Goal: Transaction & Acquisition: Book appointment/travel/reservation

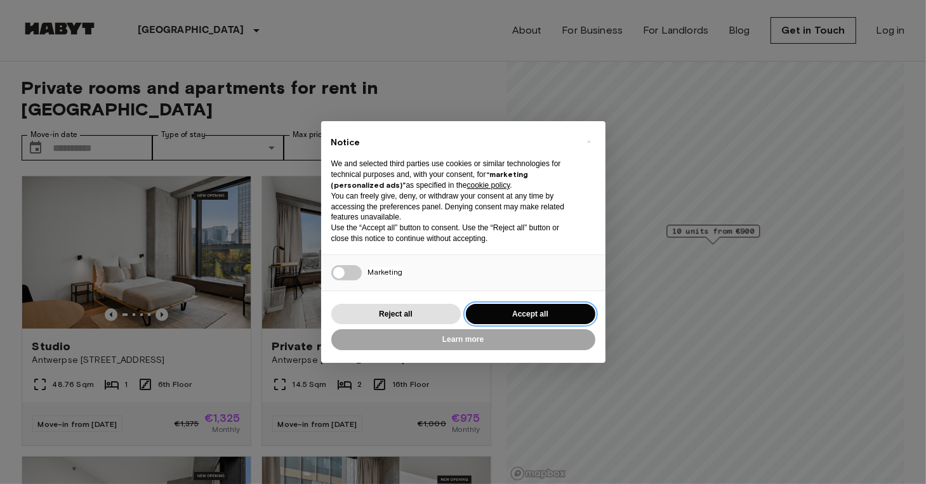
click at [531, 307] on button "Accept all" at bounding box center [530, 314] width 129 height 21
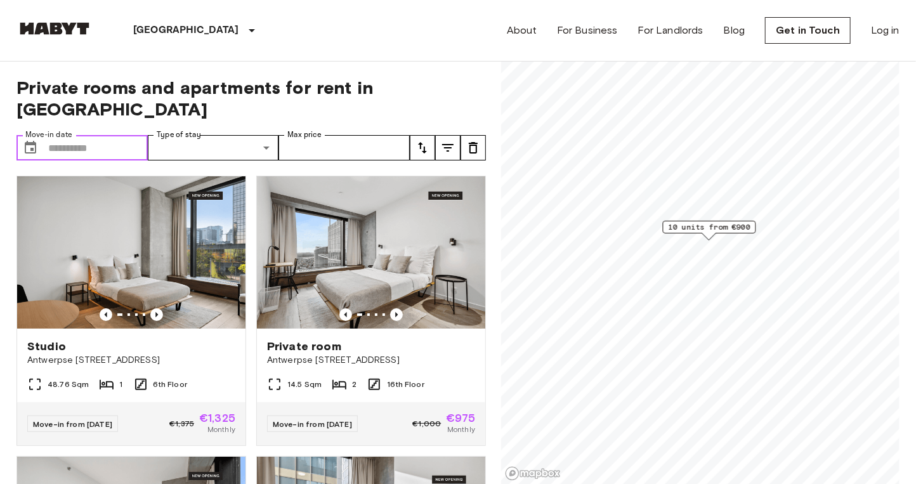
click at [96, 135] on input "Move-in date" at bounding box center [98, 147] width 100 height 25
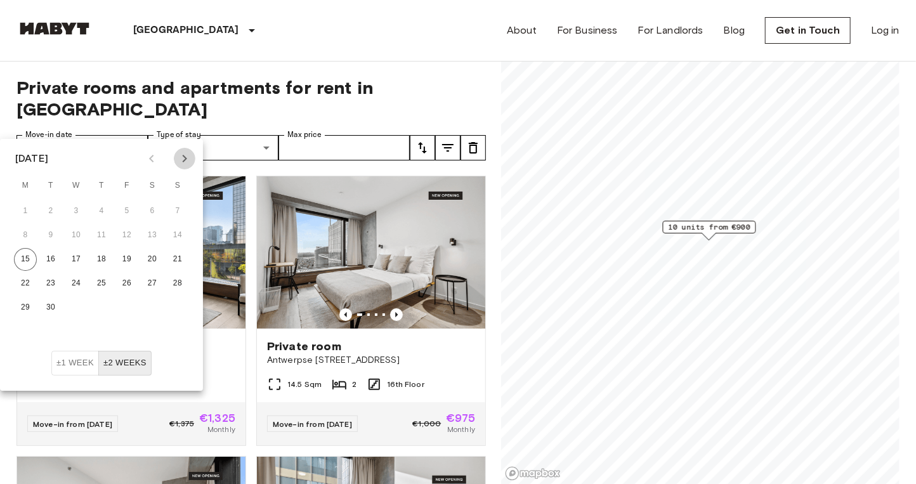
click at [192, 160] on button "Next month" at bounding box center [185, 159] width 22 height 22
click at [127, 277] on button "21" at bounding box center [126, 283] width 23 height 23
type input "**********"
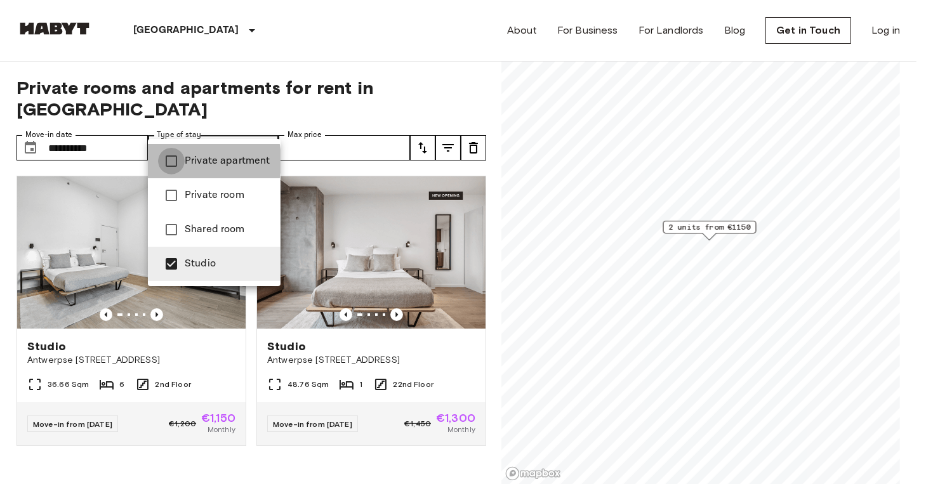
type input "**********"
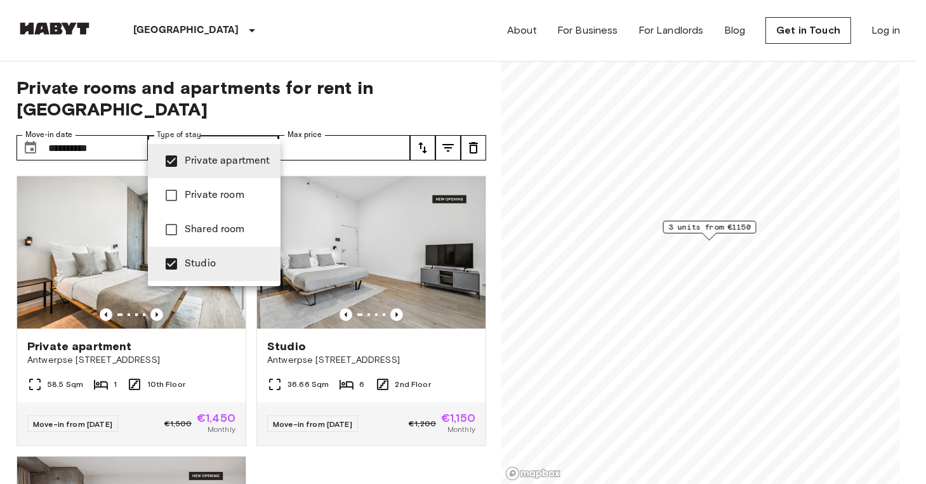
click at [267, 460] on div at bounding box center [463, 242] width 926 height 484
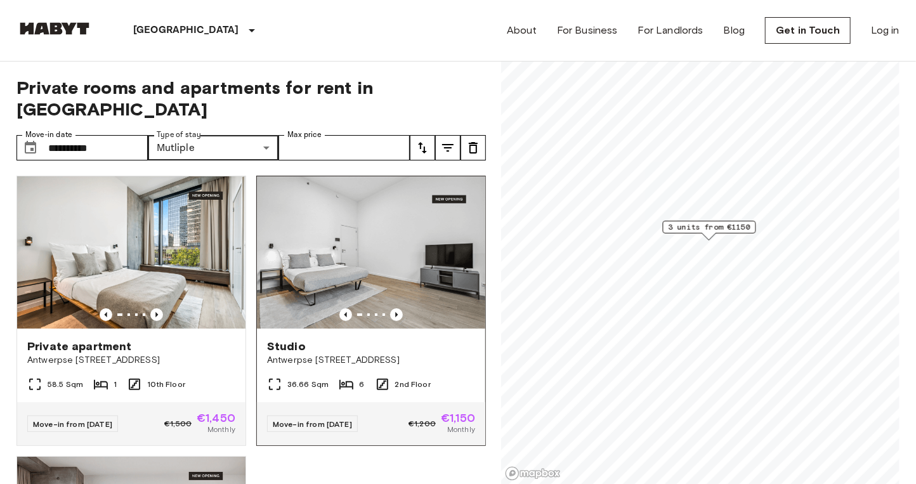
click at [387, 282] on img at bounding box center [371, 252] width 228 height 152
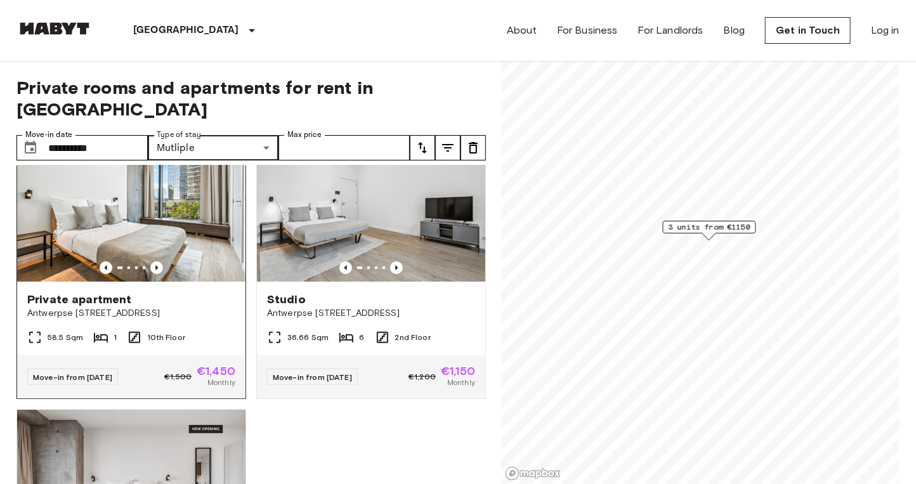
scroll to position [46, 0]
click at [187, 212] on img at bounding box center [131, 206] width 228 height 152
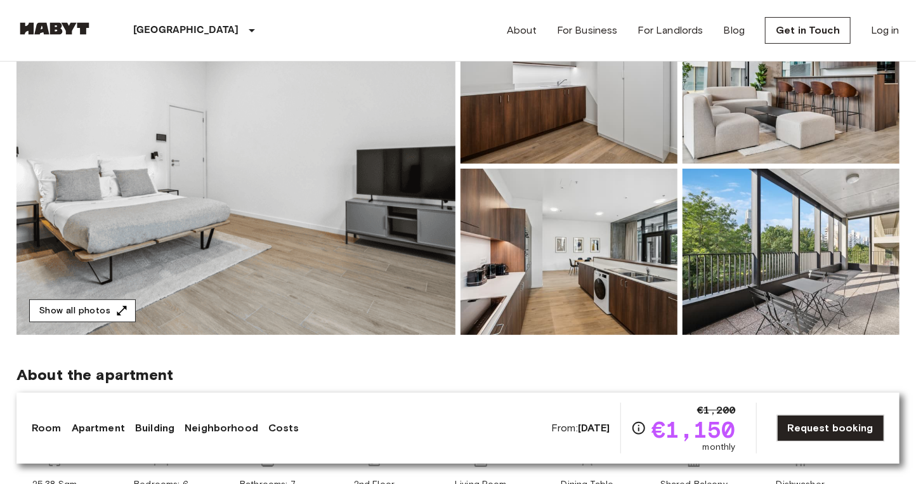
scroll to position [138, 0]
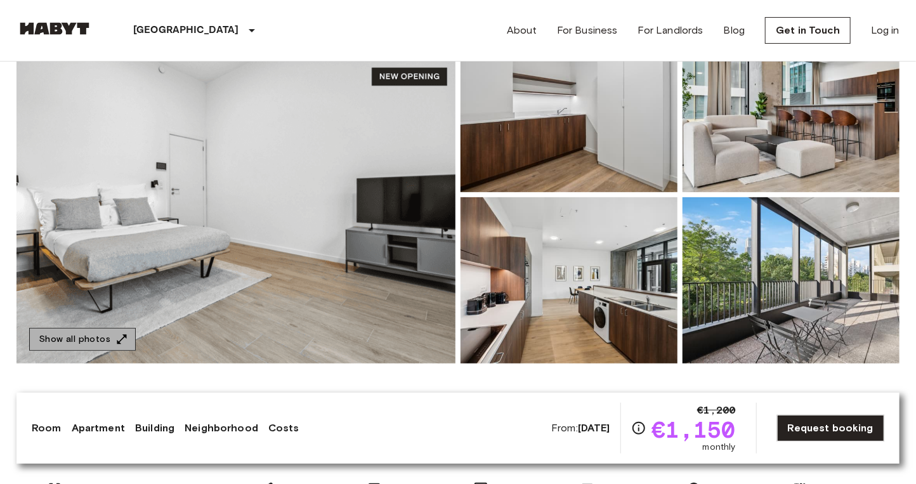
click at [106, 341] on button "Show all photos" at bounding box center [82, 339] width 107 height 23
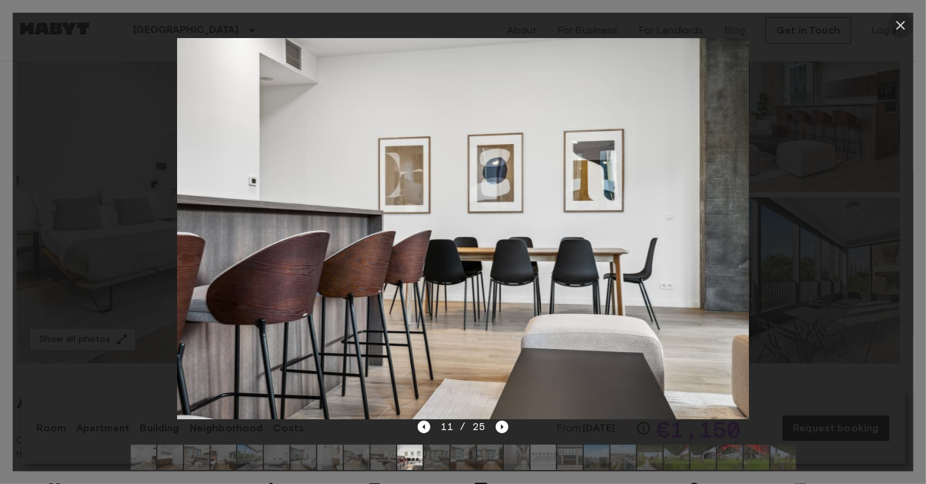
click at [901, 25] on icon "button" at bounding box center [900, 25] width 9 height 9
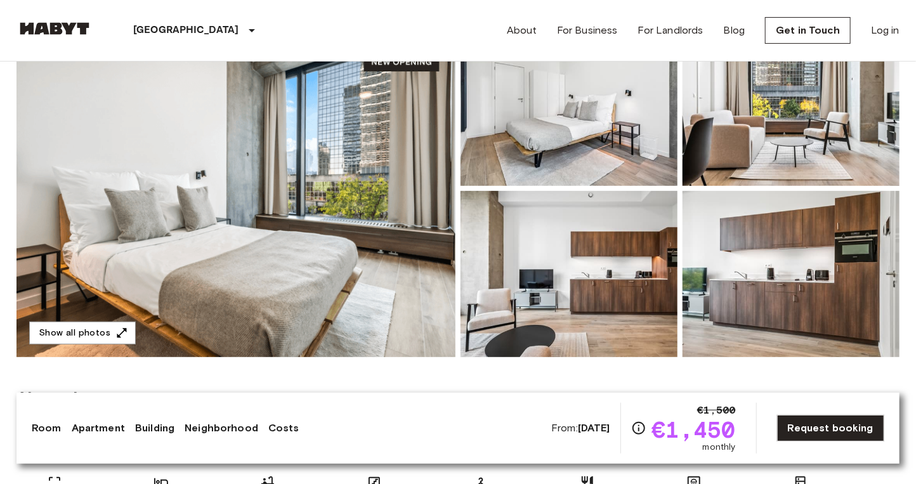
scroll to position [133, 0]
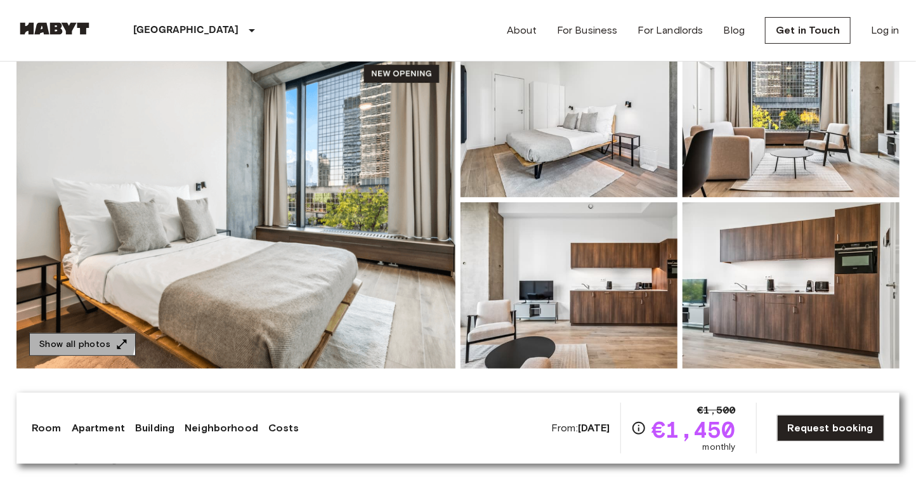
click at [66, 336] on button "Show all photos" at bounding box center [82, 344] width 107 height 23
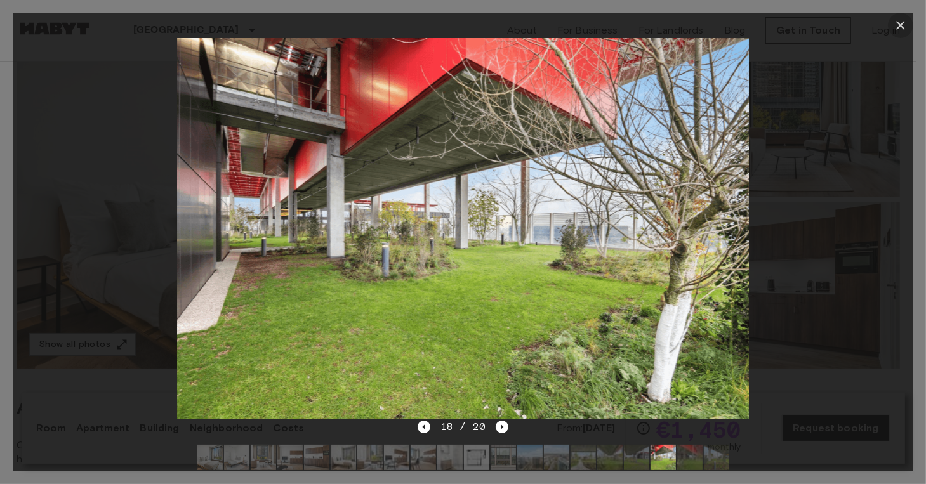
click at [895, 20] on icon "button" at bounding box center [900, 25] width 15 height 15
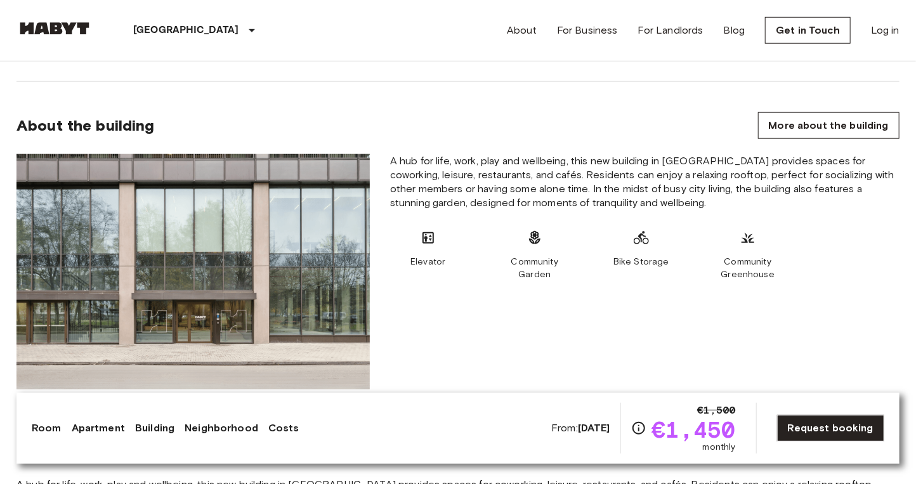
scroll to position [666, 0]
click at [481, 289] on div "A hub for life, work, play and wellbeing, this new building in Brussels provide…" at bounding box center [645, 271] width 530 height 235
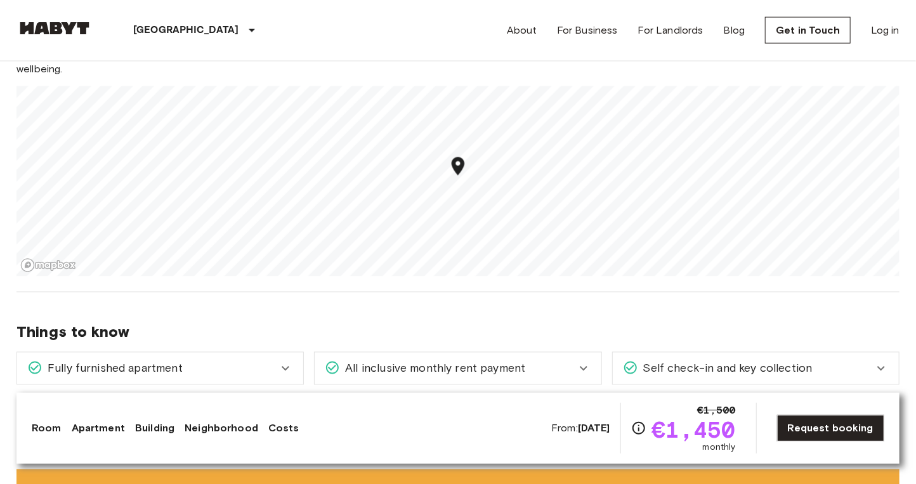
scroll to position [1110, 0]
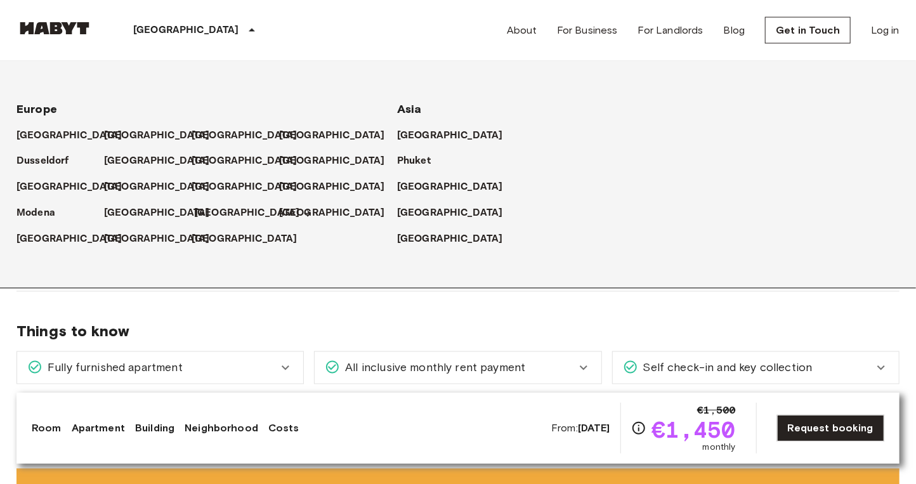
click at [206, 218] on p "[GEOGRAPHIC_DATA]" at bounding box center [247, 213] width 106 height 15
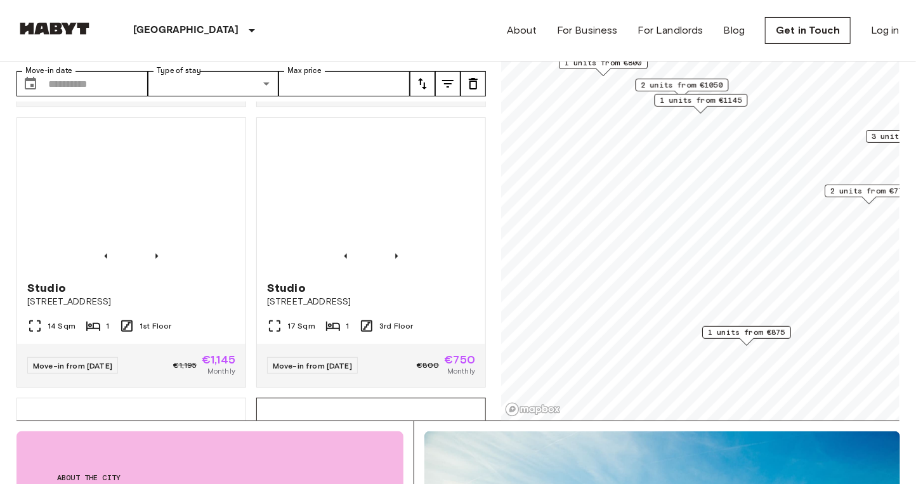
scroll to position [835, 0]
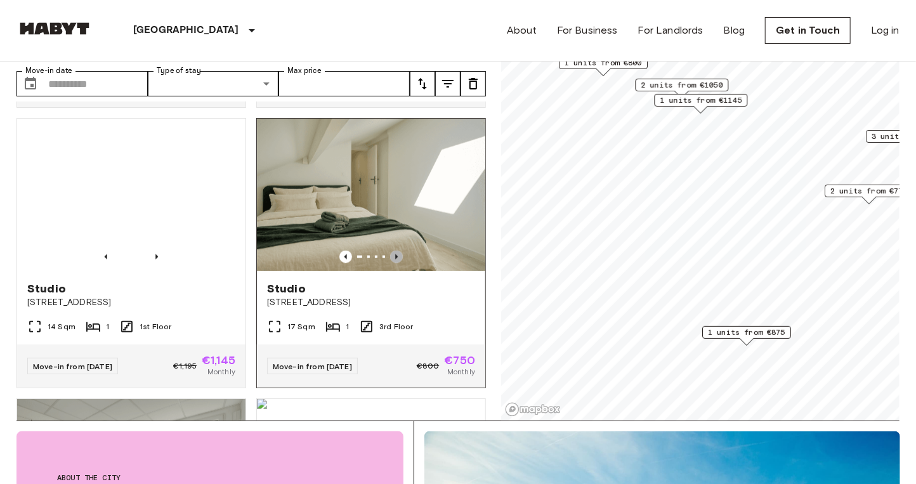
click at [390, 251] on icon "Previous image" at bounding box center [396, 257] width 13 height 13
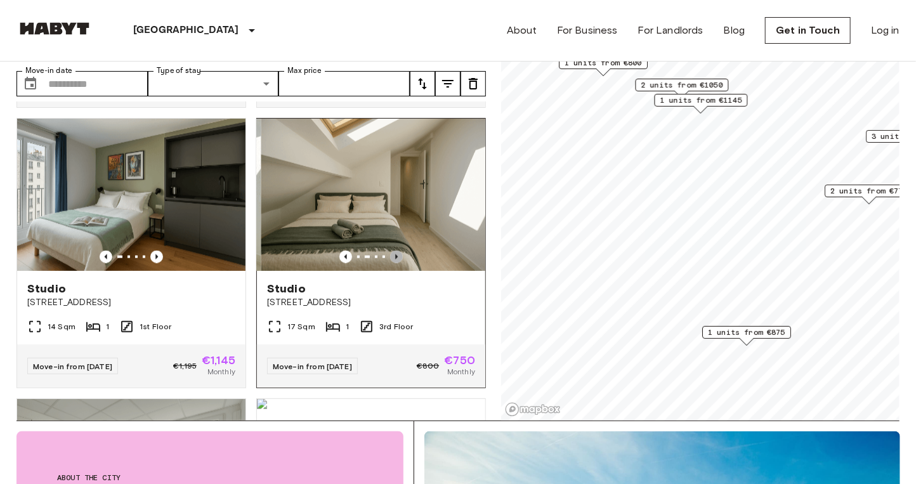
click at [390, 251] on icon "Previous image" at bounding box center [396, 257] width 13 height 13
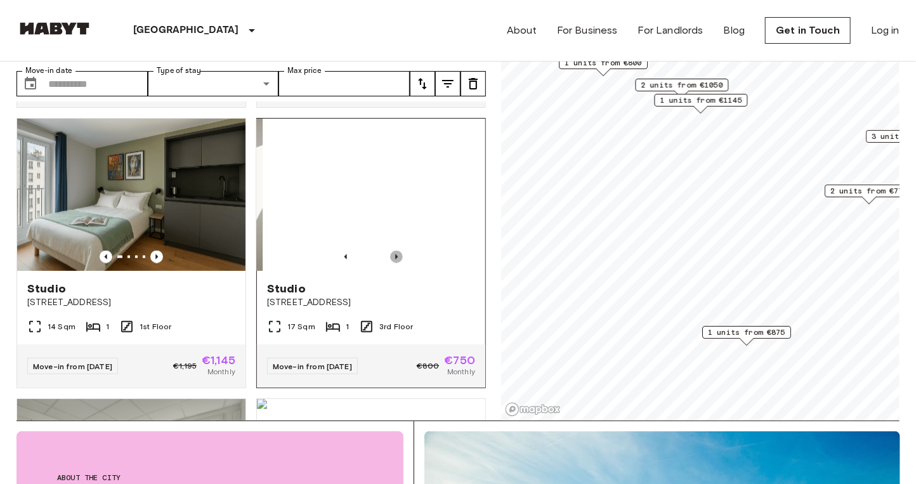
click at [390, 251] on icon "Previous image" at bounding box center [396, 257] width 13 height 13
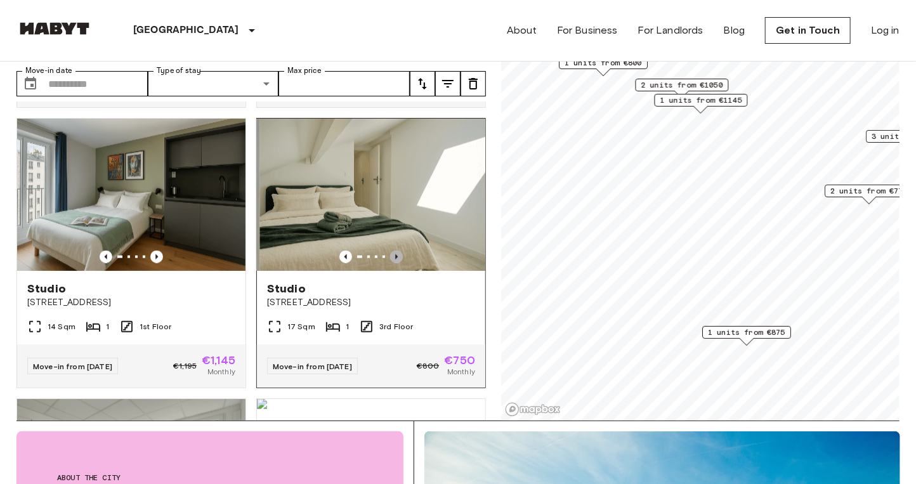
click at [390, 251] on icon "Previous image" at bounding box center [396, 257] width 13 height 13
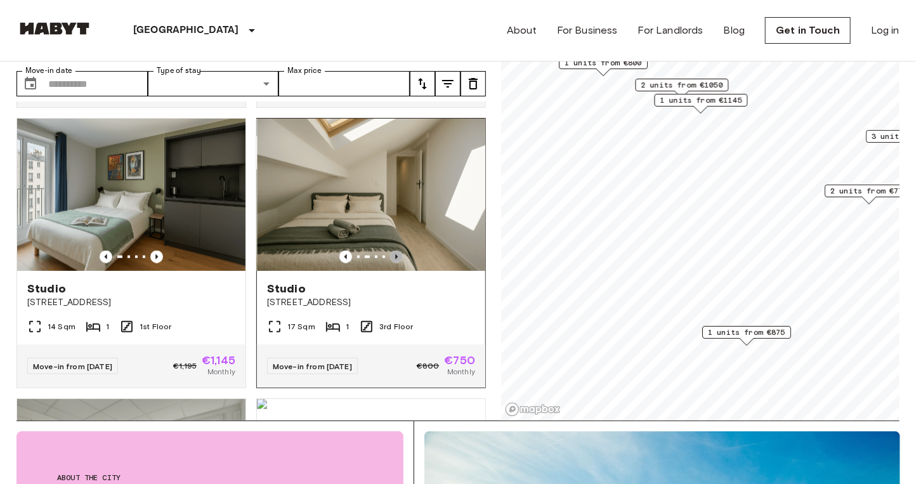
click at [390, 251] on icon "Previous image" at bounding box center [396, 257] width 13 height 13
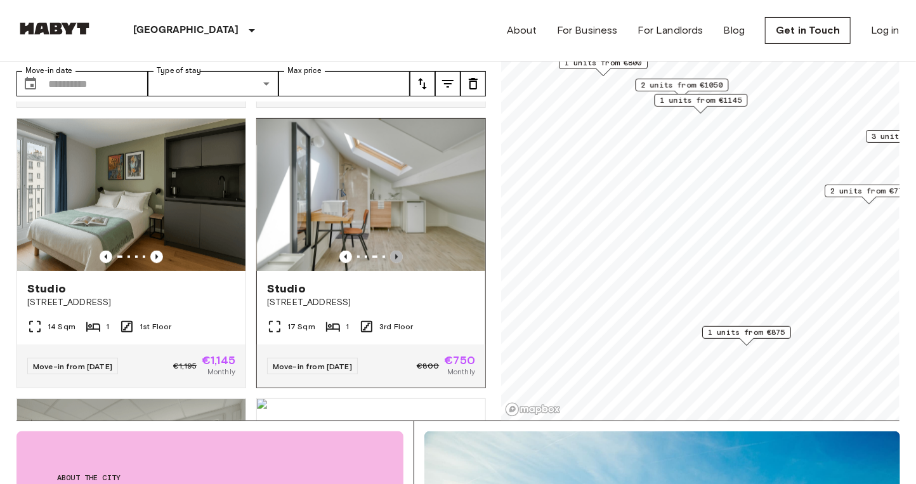
click at [390, 251] on icon "Previous image" at bounding box center [396, 257] width 13 height 13
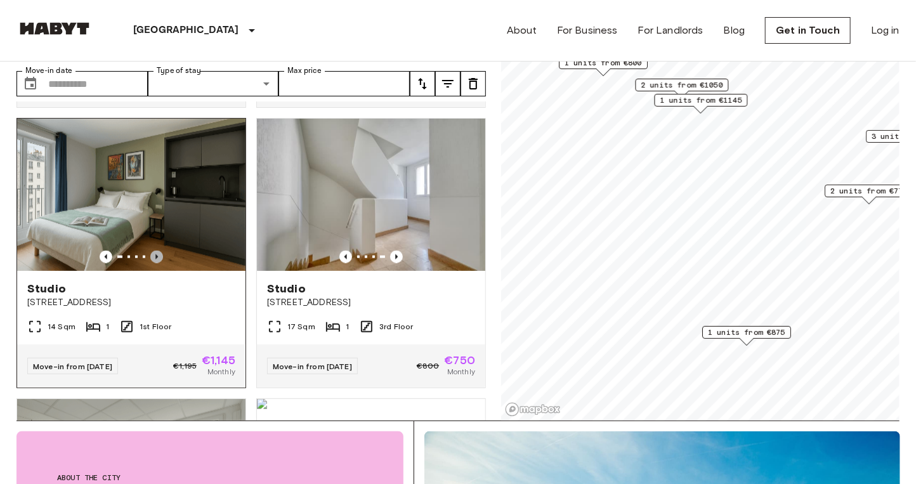
click at [150, 251] on icon "Previous image" at bounding box center [156, 257] width 13 height 13
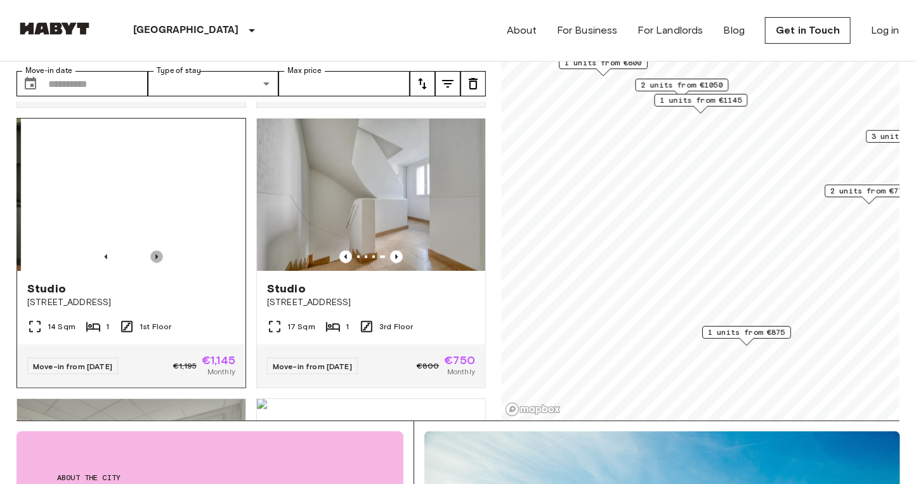
click at [150, 251] on icon "Previous image" at bounding box center [156, 257] width 13 height 13
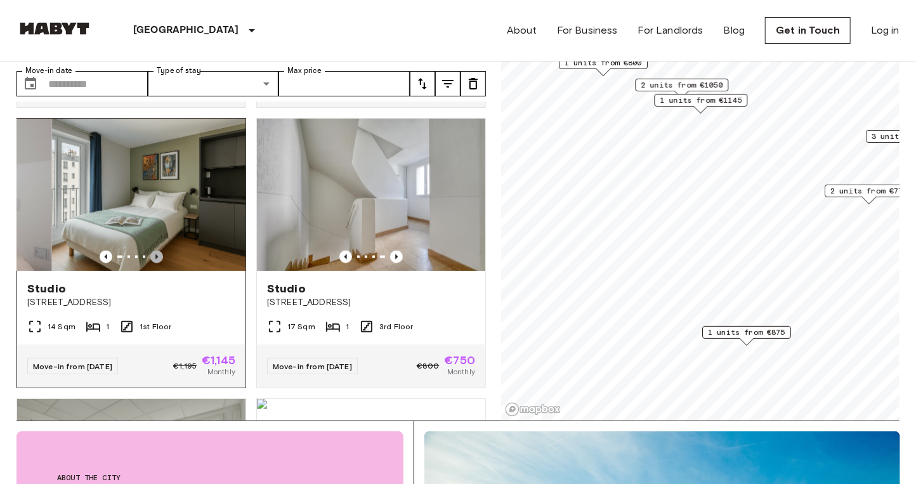
click at [150, 251] on icon "Previous image" at bounding box center [156, 257] width 13 height 13
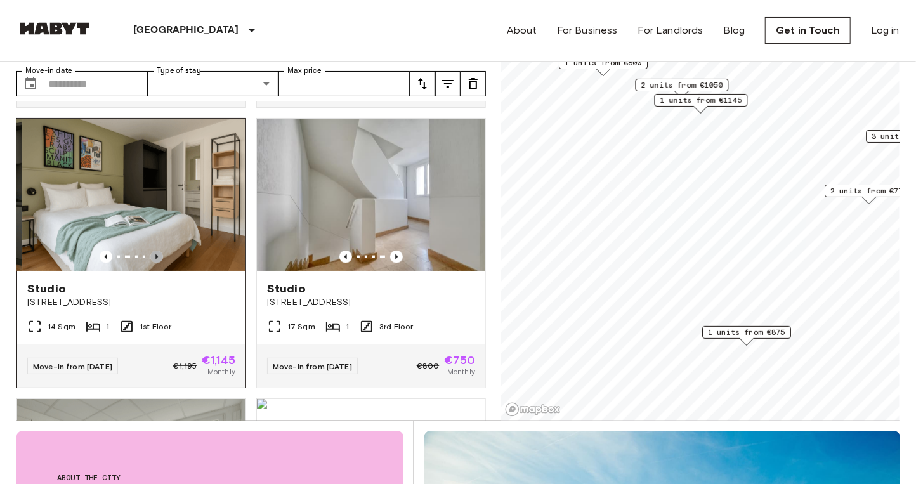
click at [150, 251] on icon "Previous image" at bounding box center [156, 257] width 13 height 13
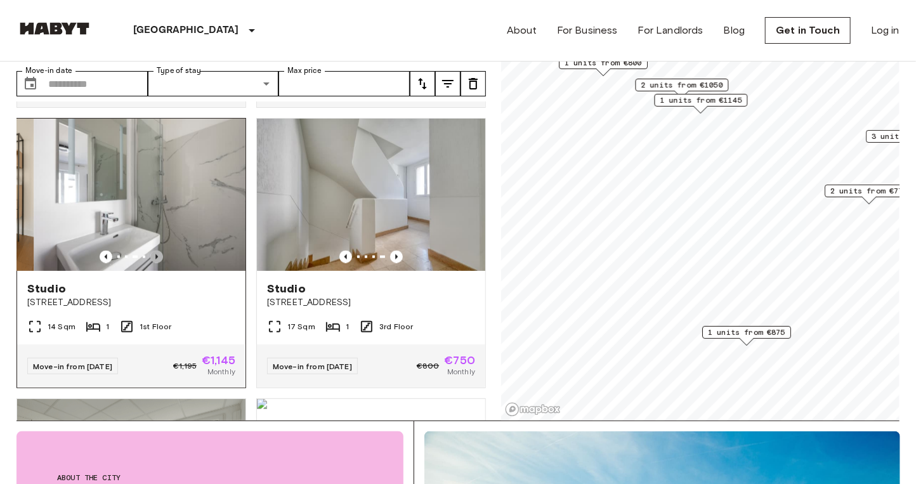
click at [150, 251] on icon "Previous image" at bounding box center [156, 257] width 13 height 13
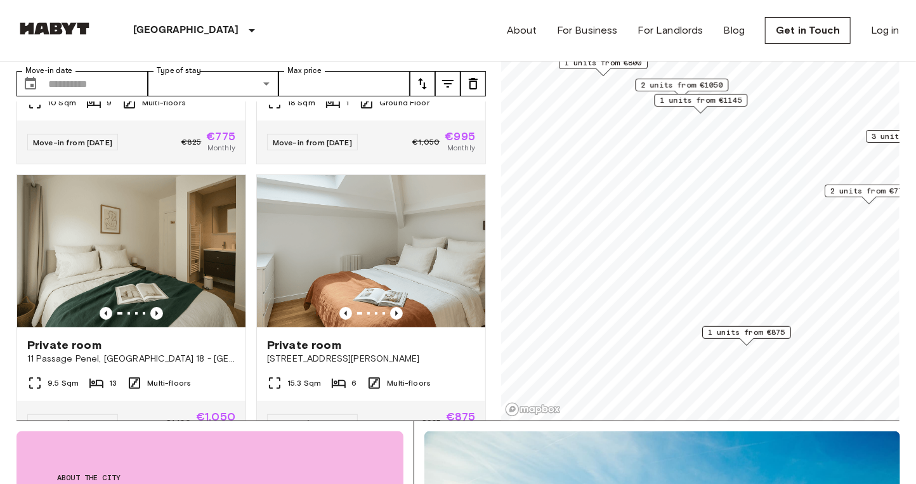
scroll to position [220, 0]
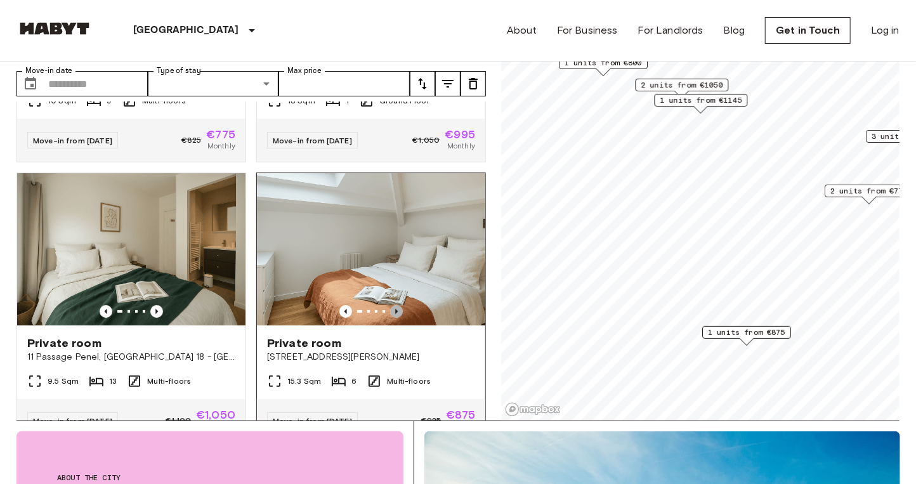
click at [393, 305] on icon "Previous image" at bounding box center [396, 311] width 13 height 13
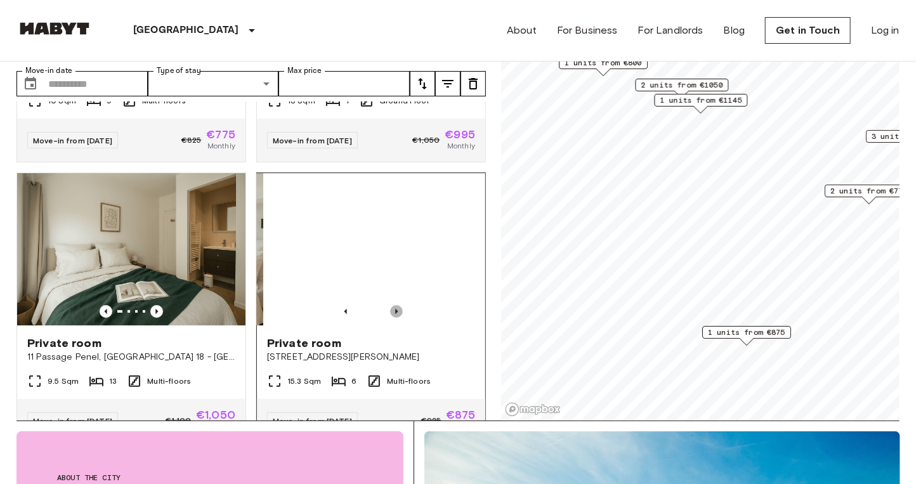
click at [393, 305] on icon "Previous image" at bounding box center [396, 311] width 13 height 13
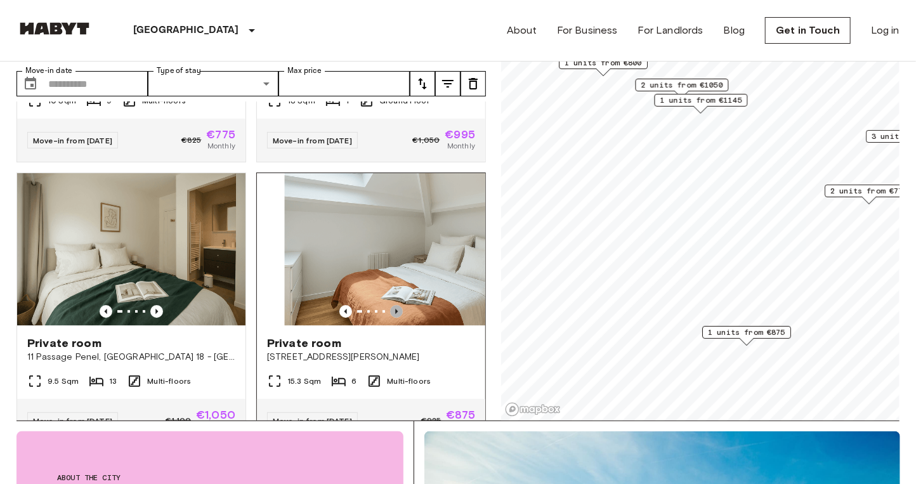
click at [393, 305] on icon "Previous image" at bounding box center [396, 311] width 13 height 13
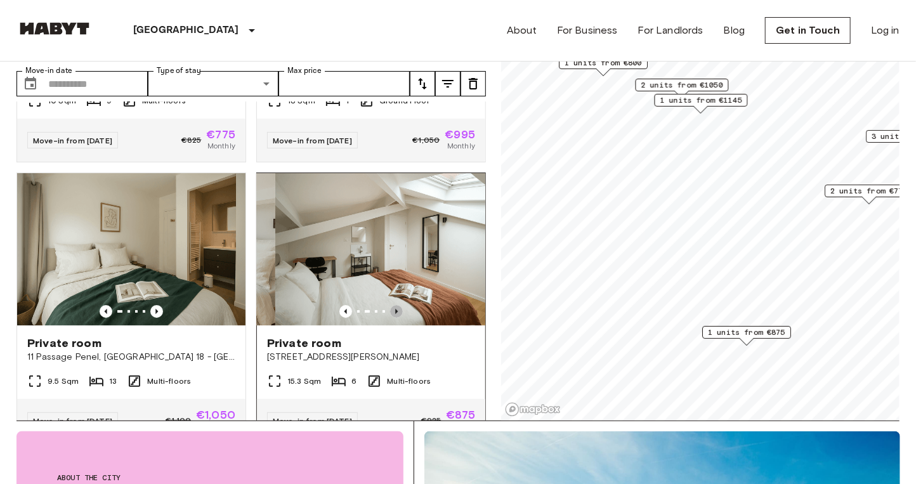
click at [393, 305] on icon "Previous image" at bounding box center [396, 311] width 13 height 13
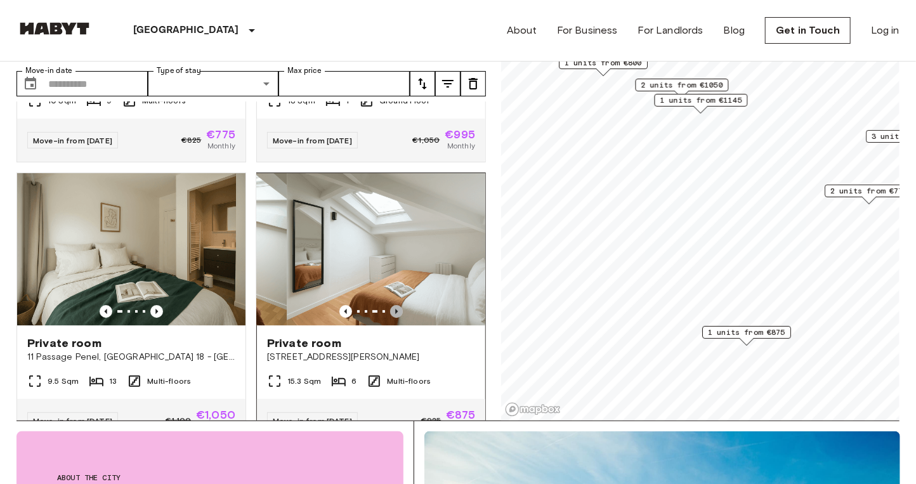
click at [393, 305] on icon "Previous image" at bounding box center [396, 311] width 13 height 13
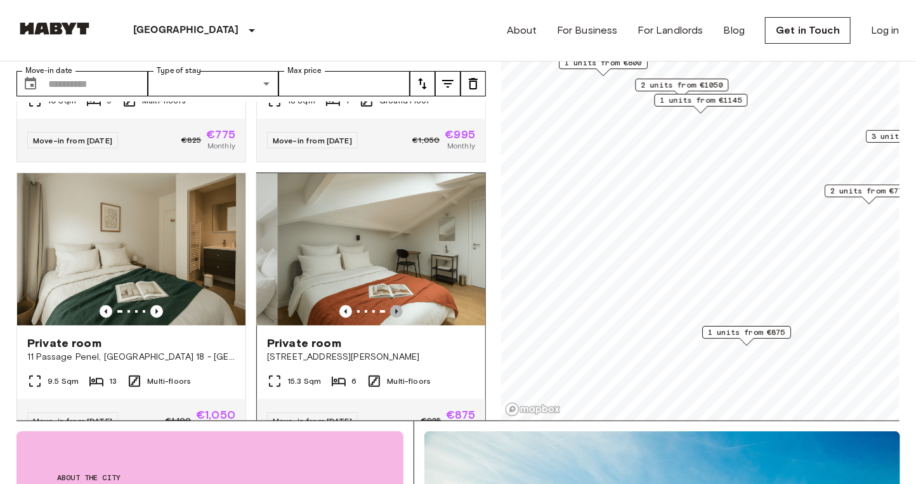
click at [393, 305] on icon "Previous image" at bounding box center [396, 311] width 13 height 13
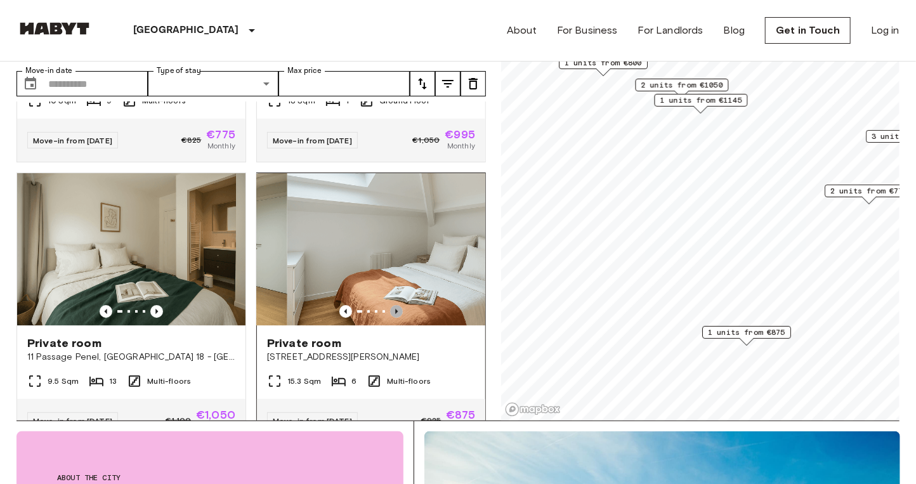
click at [393, 305] on icon "Previous image" at bounding box center [396, 311] width 13 height 13
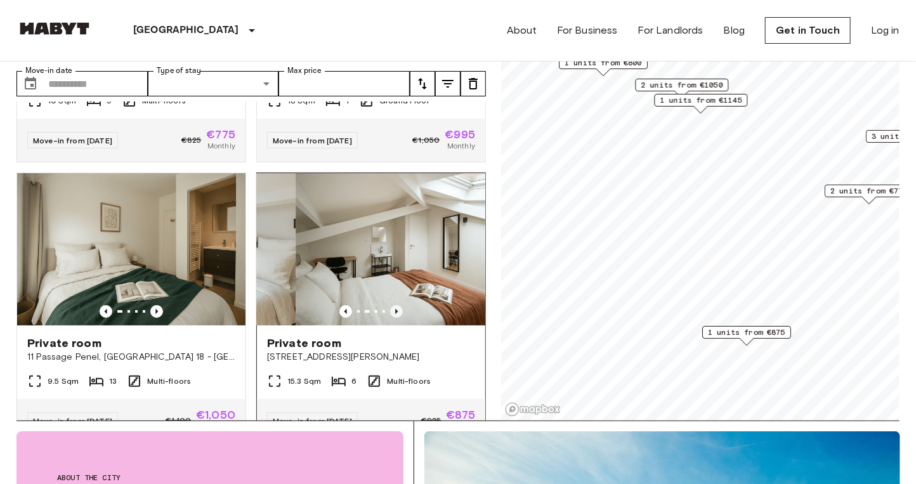
click at [393, 305] on icon "Previous image" at bounding box center [396, 311] width 13 height 13
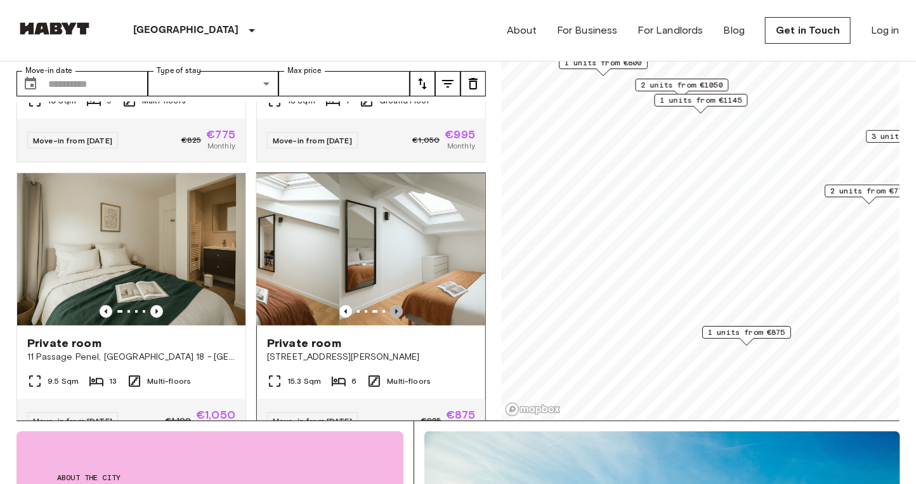
click at [393, 305] on icon "Previous image" at bounding box center [396, 311] width 13 height 13
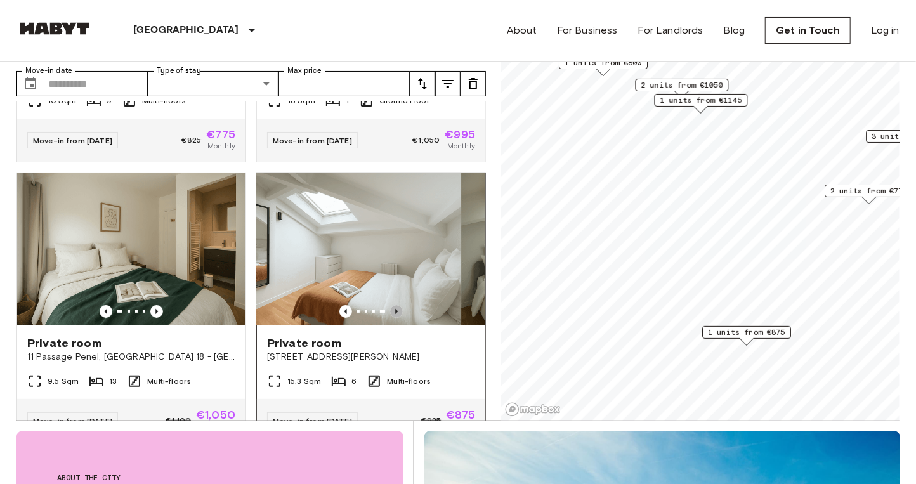
click at [393, 305] on icon "Previous image" at bounding box center [396, 311] width 13 height 13
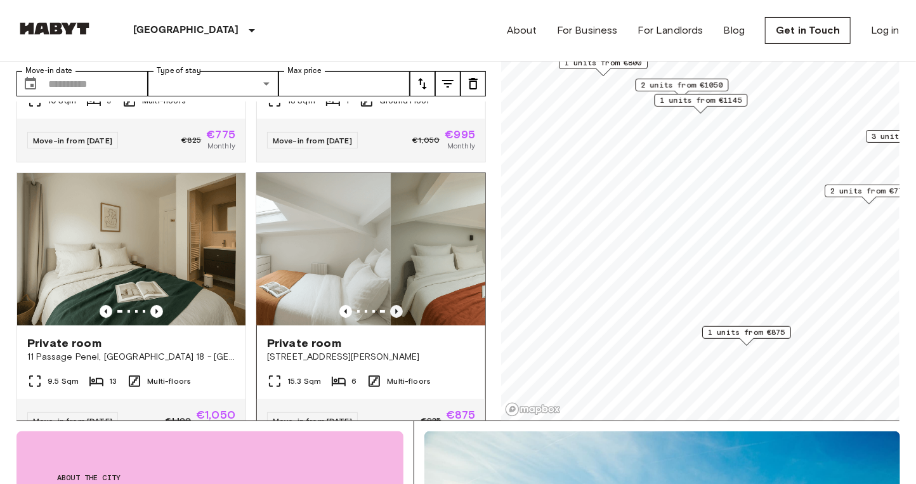
click at [393, 305] on icon "Previous image" at bounding box center [396, 311] width 13 height 13
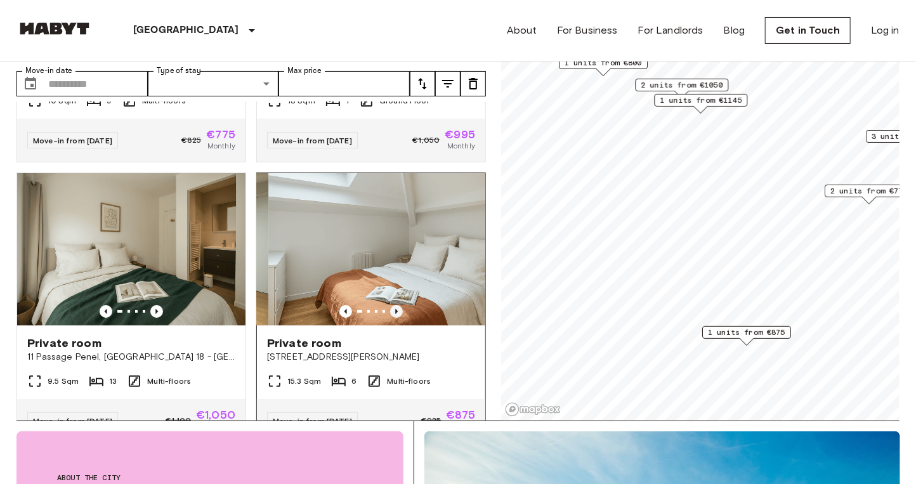
click at [393, 305] on icon "Previous image" at bounding box center [396, 311] width 13 height 13
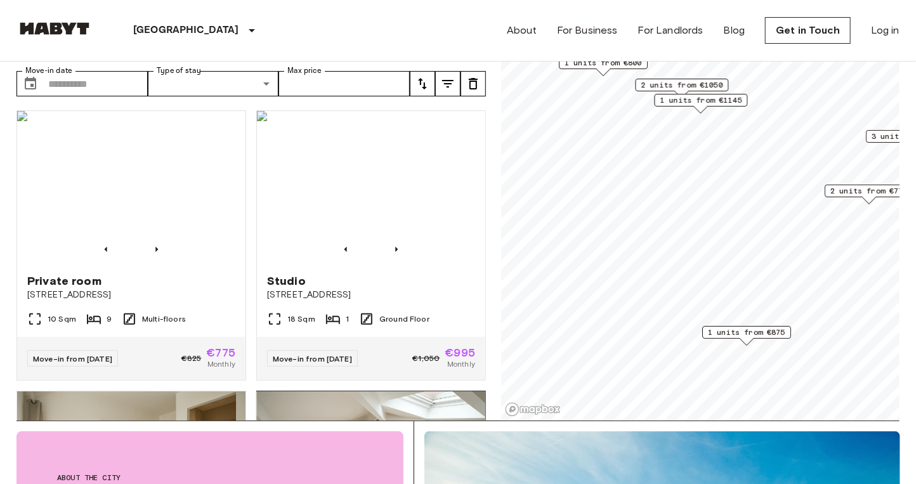
scroll to position [0, 0]
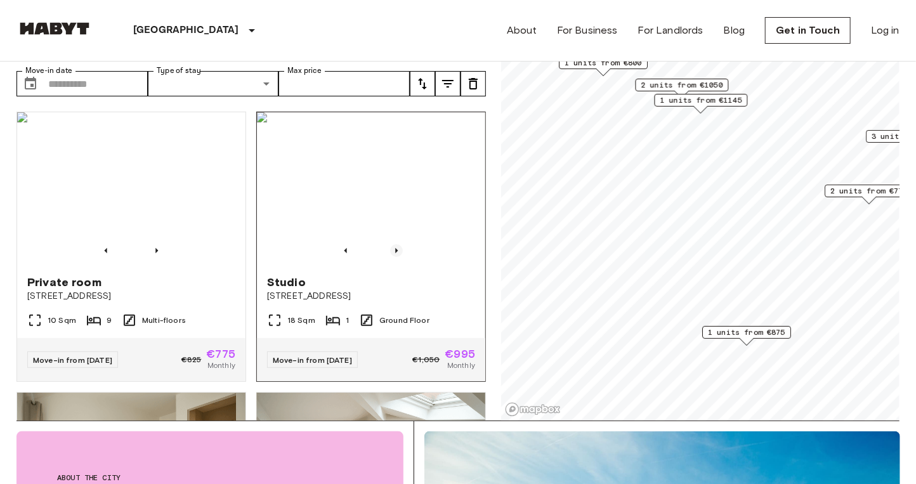
click at [391, 244] on icon "Previous image" at bounding box center [396, 250] width 13 height 13
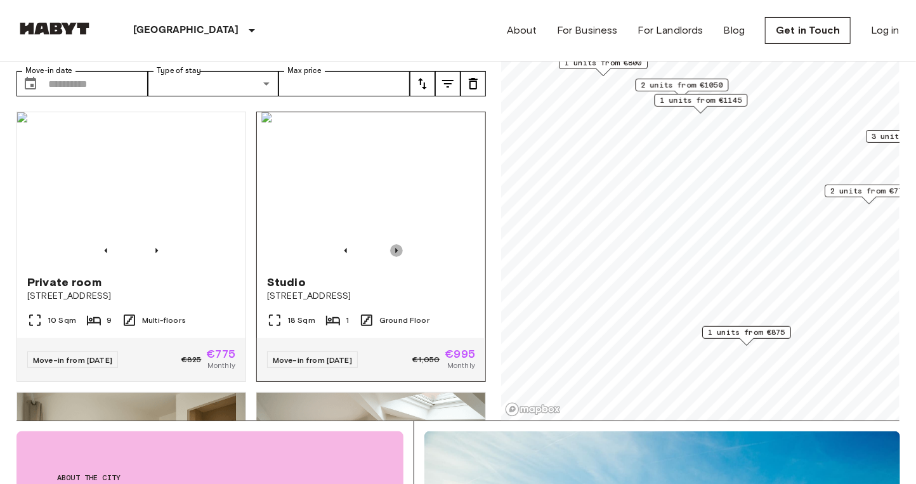
click at [391, 244] on icon "Previous image" at bounding box center [396, 250] width 13 height 13
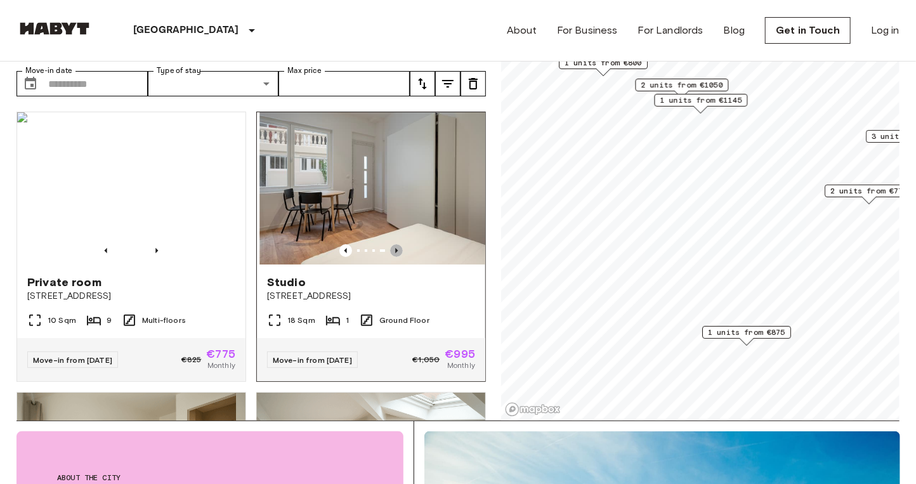
click at [391, 244] on icon "Previous image" at bounding box center [396, 250] width 13 height 13
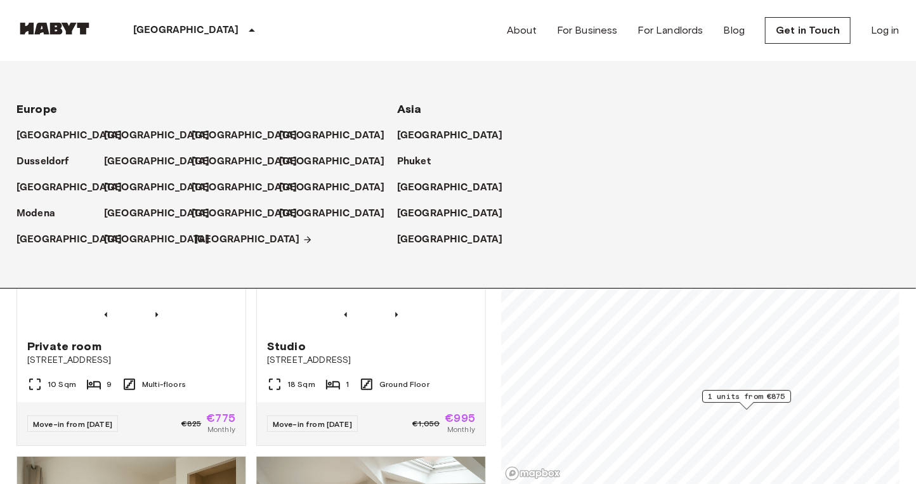
click at [213, 235] on p "[GEOGRAPHIC_DATA]" at bounding box center [247, 239] width 106 height 15
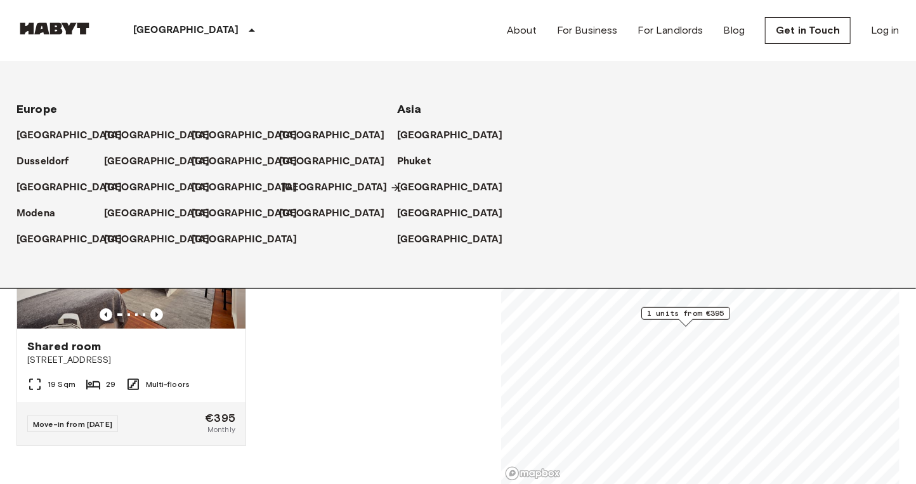
click at [291, 188] on p "[GEOGRAPHIC_DATA]" at bounding box center [335, 187] width 106 height 15
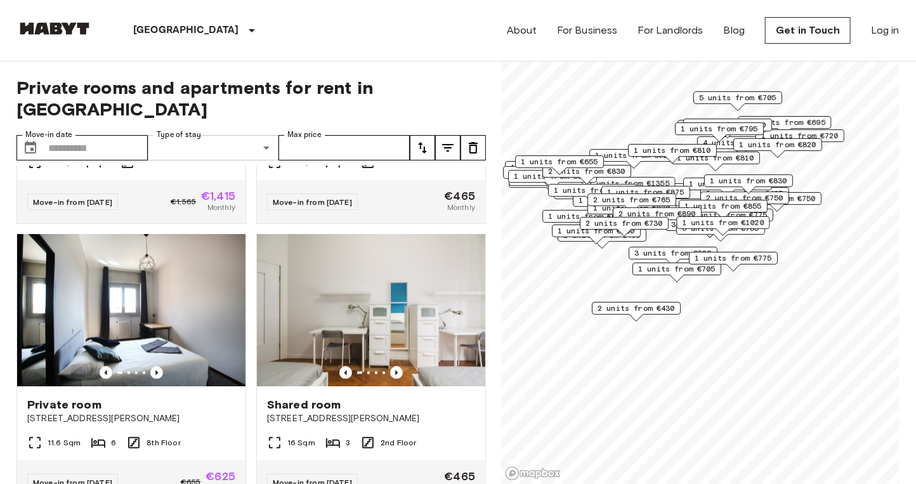
scroll to position [1345, 0]
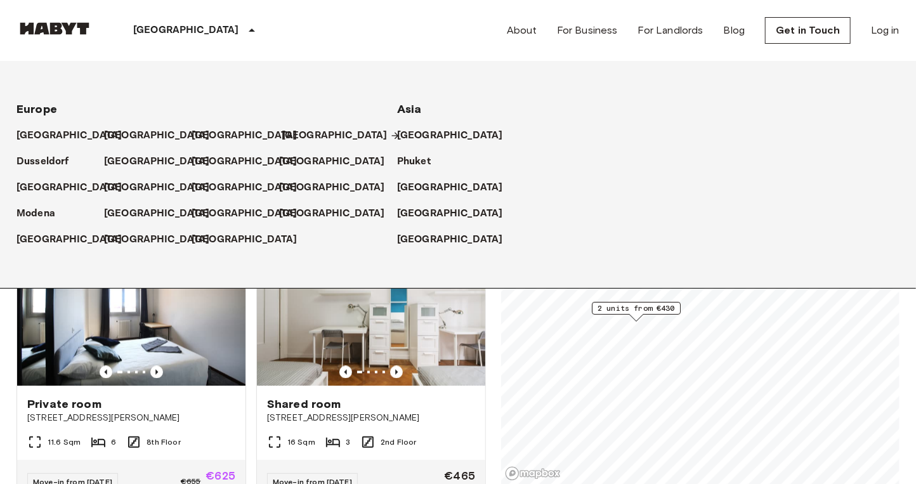
click at [291, 136] on p "[GEOGRAPHIC_DATA]" at bounding box center [335, 135] width 106 height 15
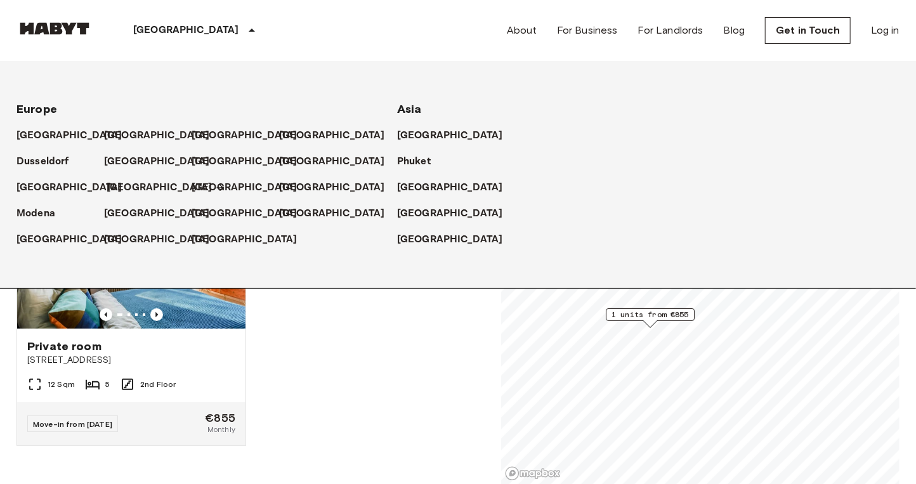
click at [123, 188] on p "[GEOGRAPHIC_DATA]" at bounding box center [160, 187] width 106 height 15
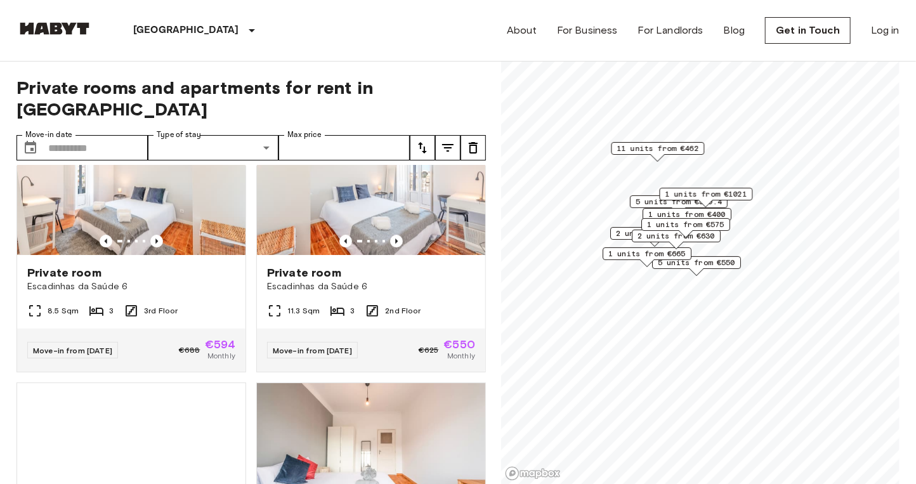
scroll to position [2040, 0]
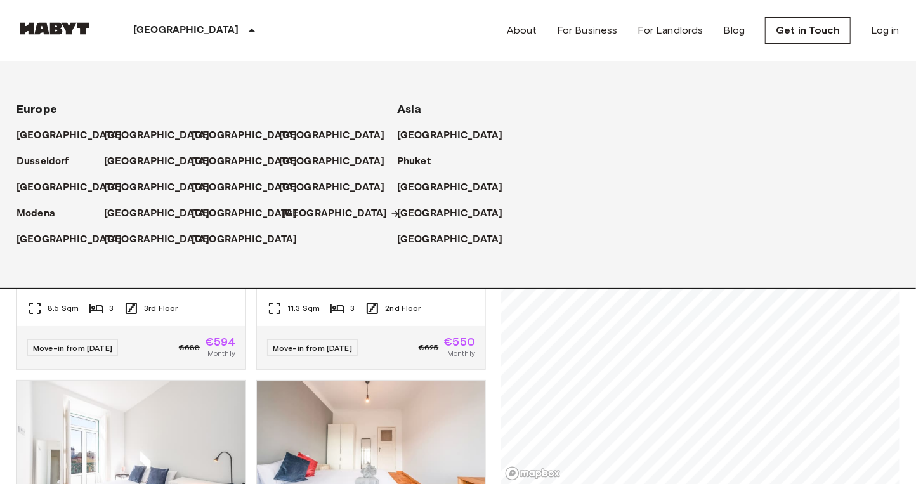
click at [296, 215] on p "[GEOGRAPHIC_DATA]" at bounding box center [335, 213] width 106 height 15
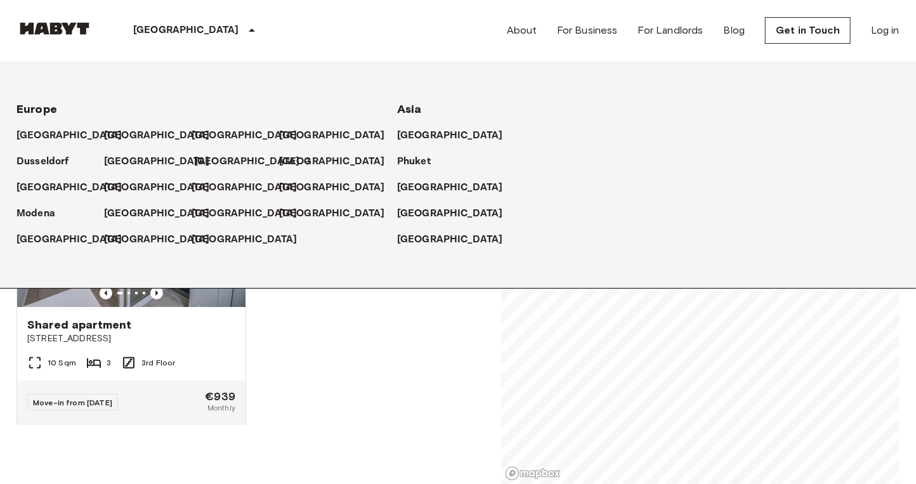
click at [206, 161] on p "[GEOGRAPHIC_DATA]" at bounding box center [247, 161] width 106 height 15
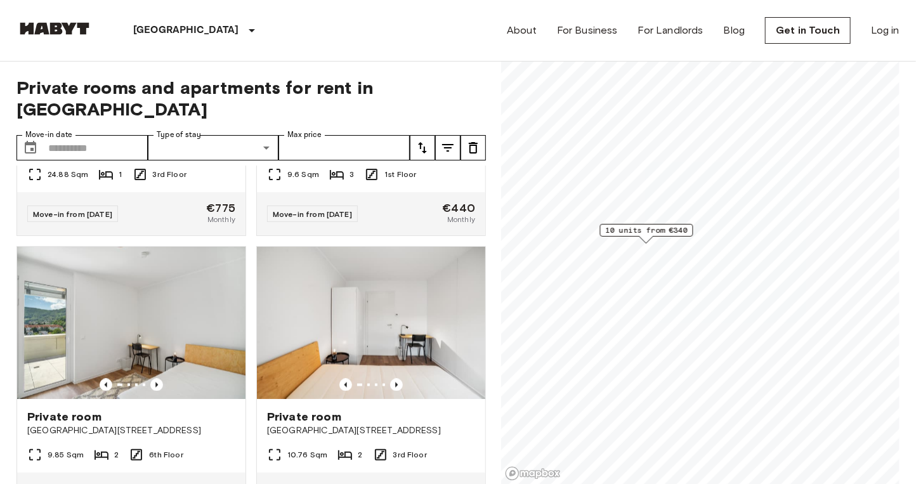
scroll to position [1127, 0]
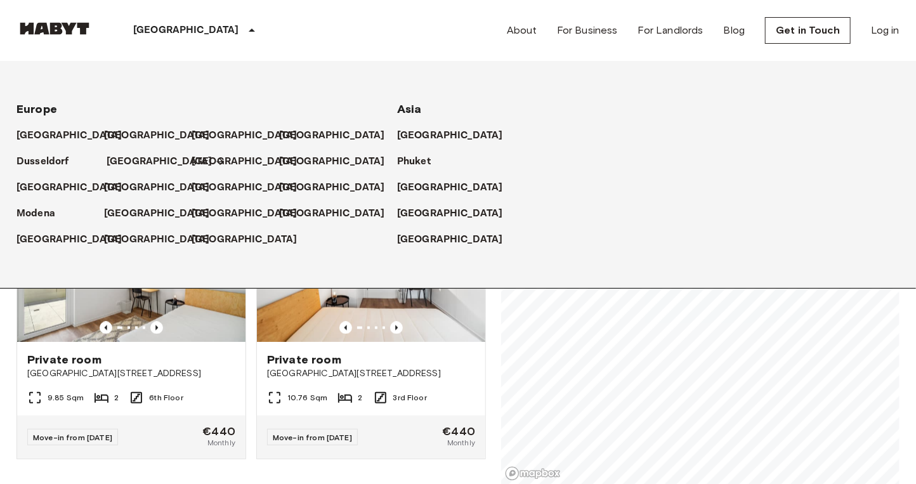
click at [131, 166] on p "[GEOGRAPHIC_DATA]" at bounding box center [160, 161] width 106 height 15
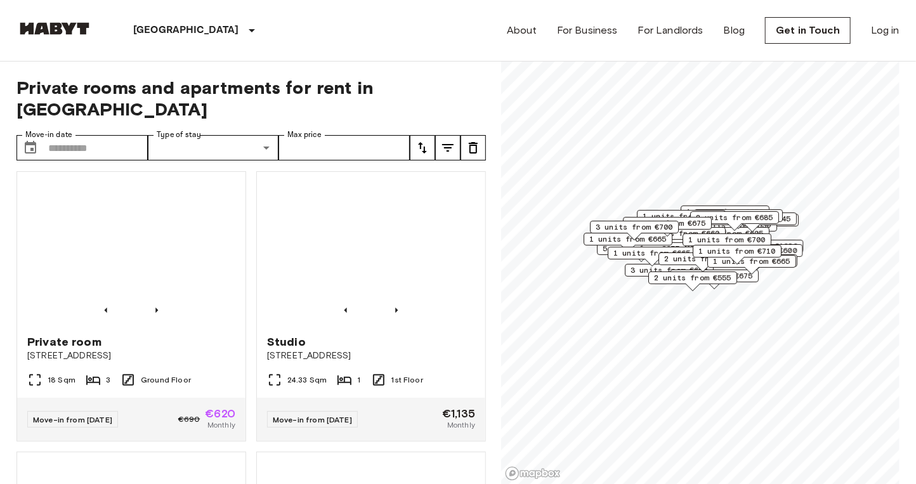
scroll to position [2561, 0]
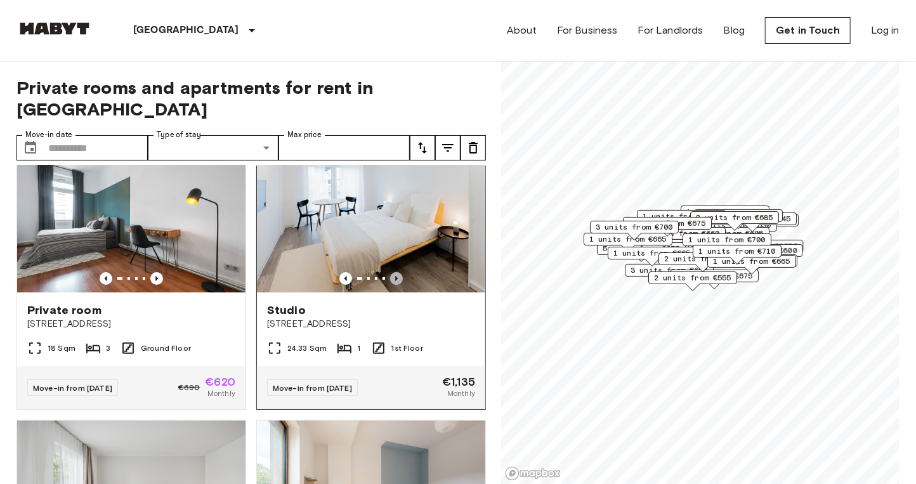
click at [390, 285] on icon "Previous image" at bounding box center [396, 278] width 13 height 13
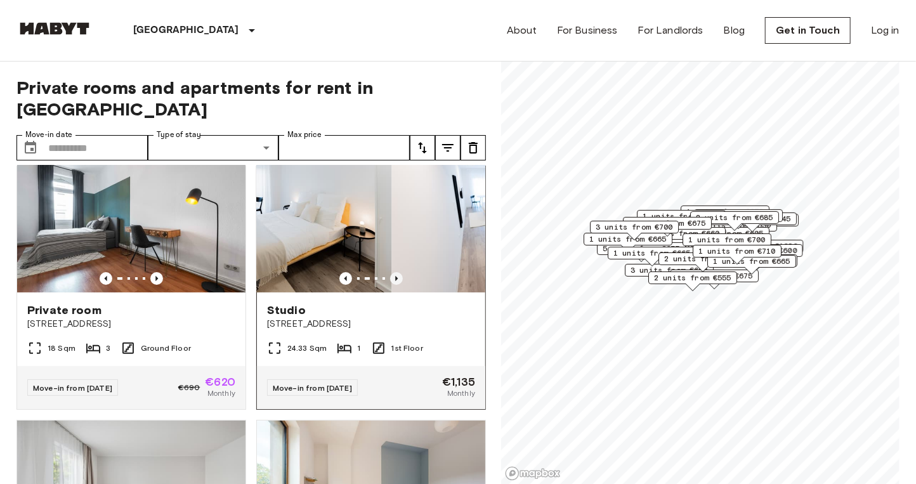
click at [390, 285] on icon "Previous image" at bounding box center [396, 278] width 13 height 13
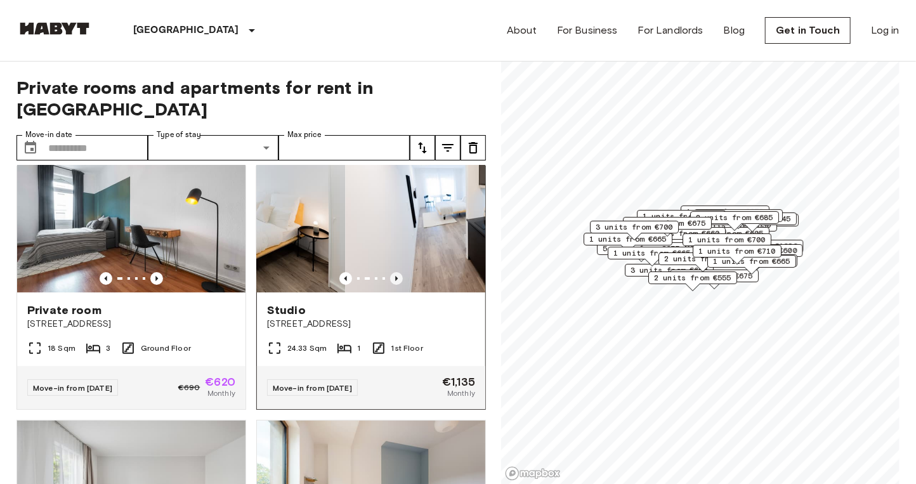
click at [390, 285] on icon "Previous image" at bounding box center [396, 278] width 13 height 13
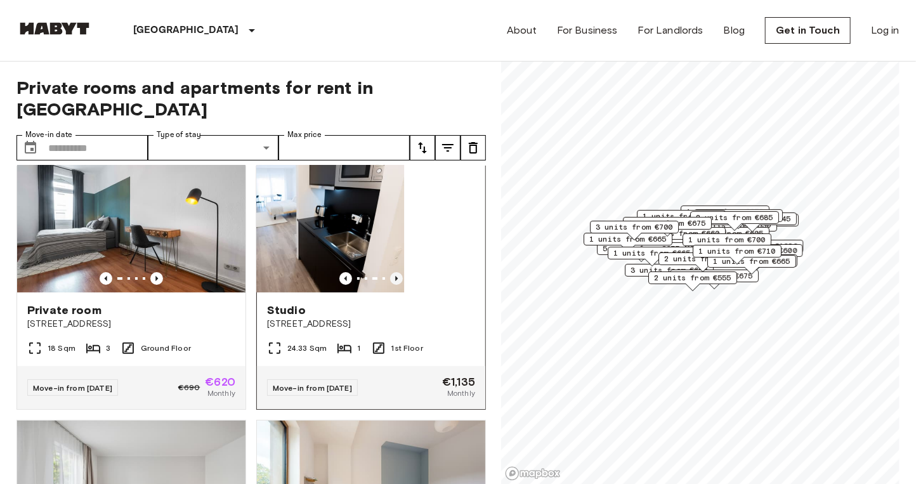
click at [390, 285] on icon "Previous image" at bounding box center [396, 278] width 13 height 13
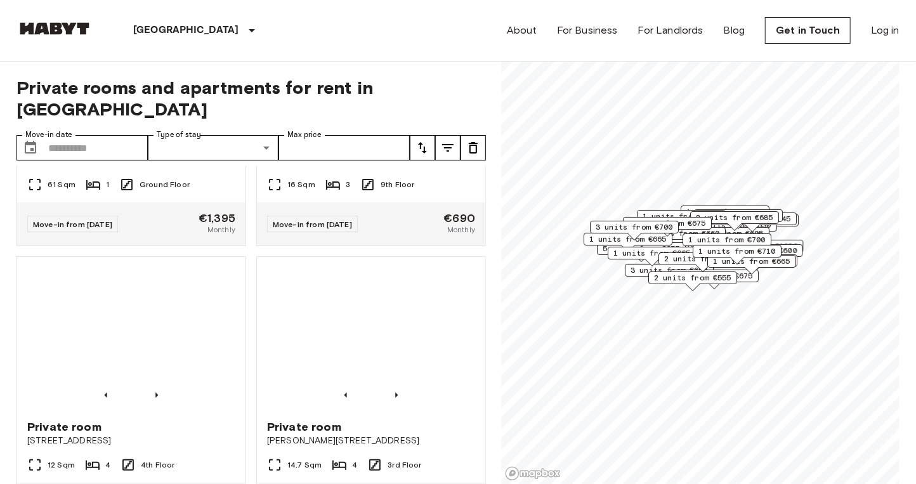
scroll to position [2894, 0]
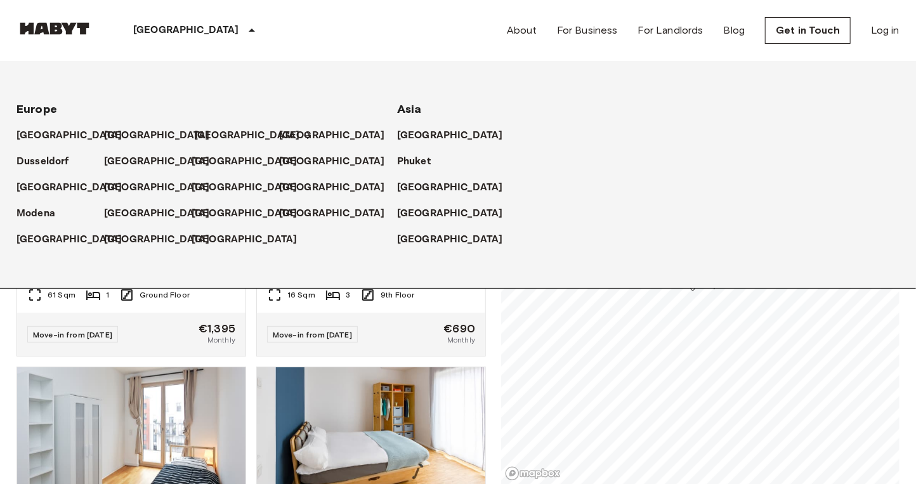
click at [215, 131] on p "[GEOGRAPHIC_DATA]" at bounding box center [247, 135] width 106 height 15
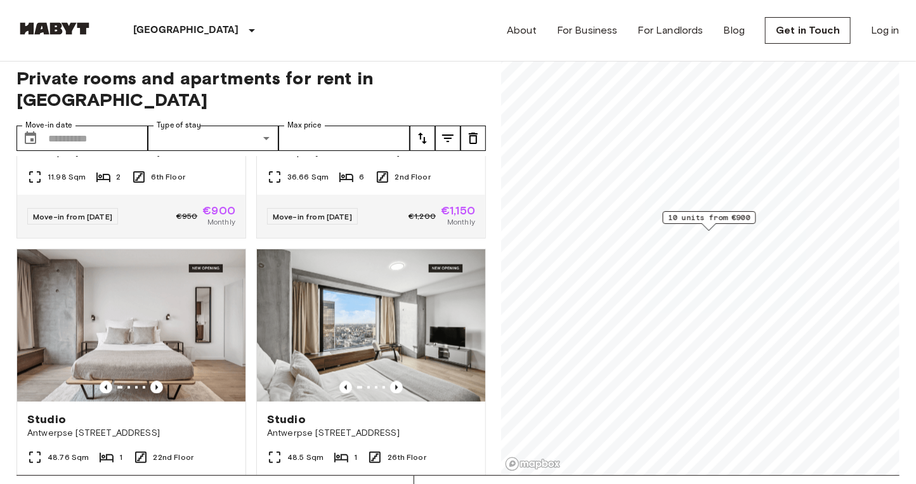
scroll to position [1127, 0]
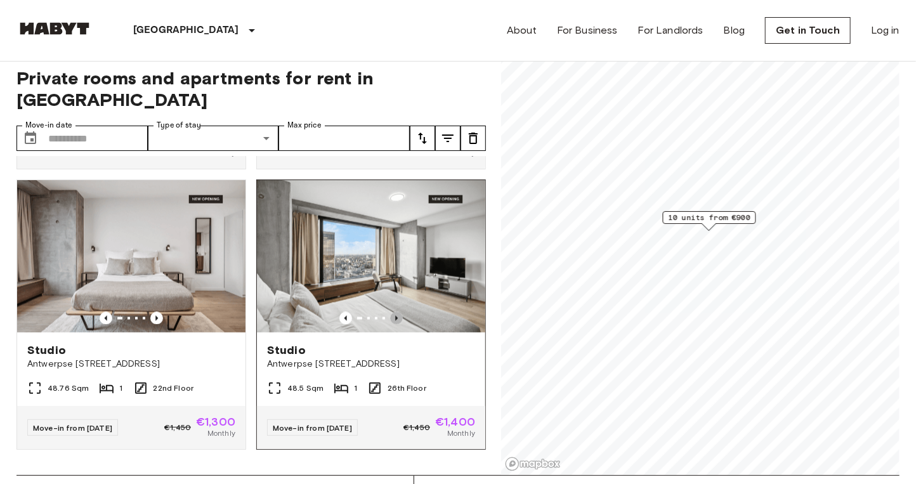
click at [392, 312] on icon "Previous image" at bounding box center [396, 318] width 13 height 13
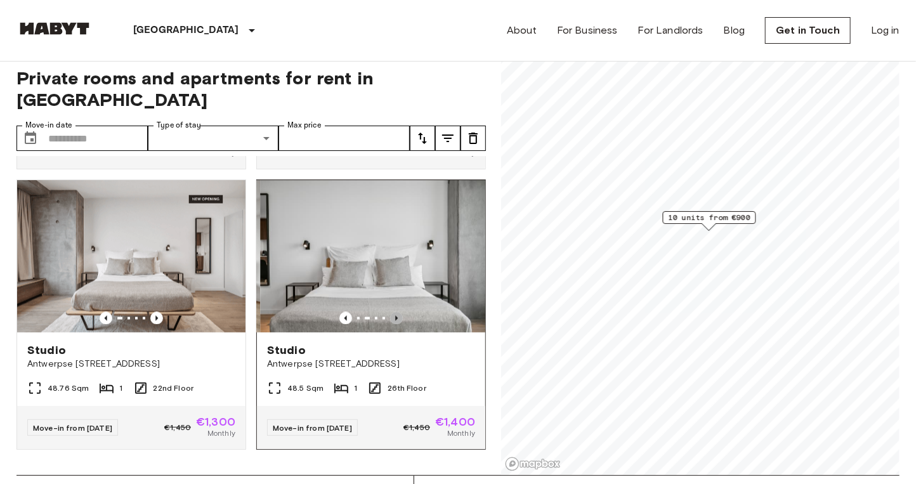
click at [392, 312] on icon "Previous image" at bounding box center [396, 318] width 13 height 13
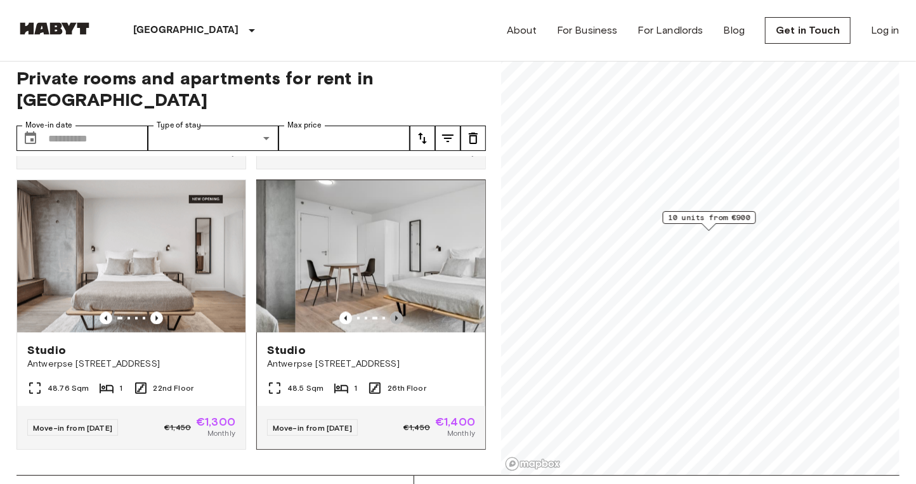
click at [392, 312] on icon "Previous image" at bounding box center [396, 318] width 13 height 13
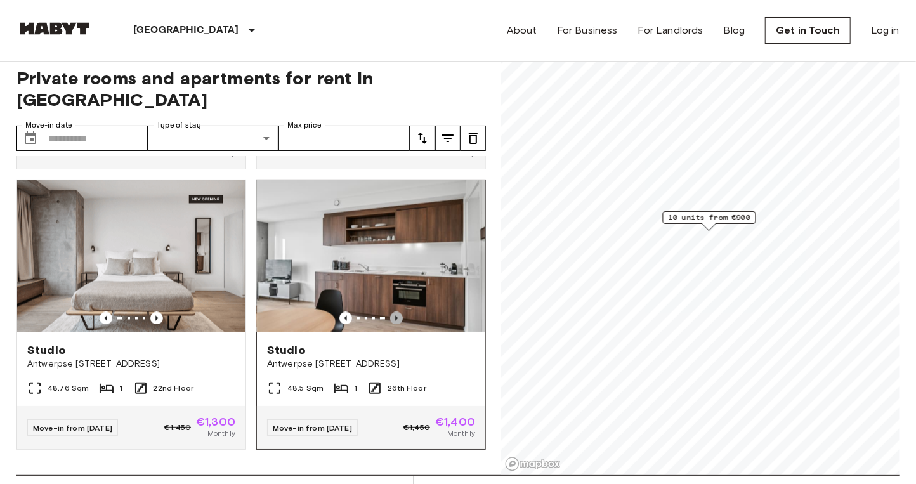
click at [392, 312] on icon "Previous image" at bounding box center [396, 318] width 13 height 13
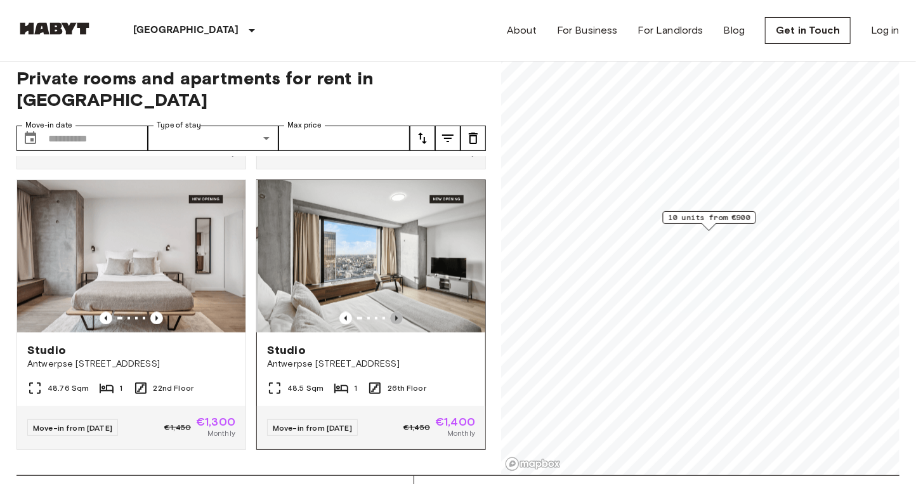
click at [392, 312] on icon "Previous image" at bounding box center [396, 318] width 13 height 13
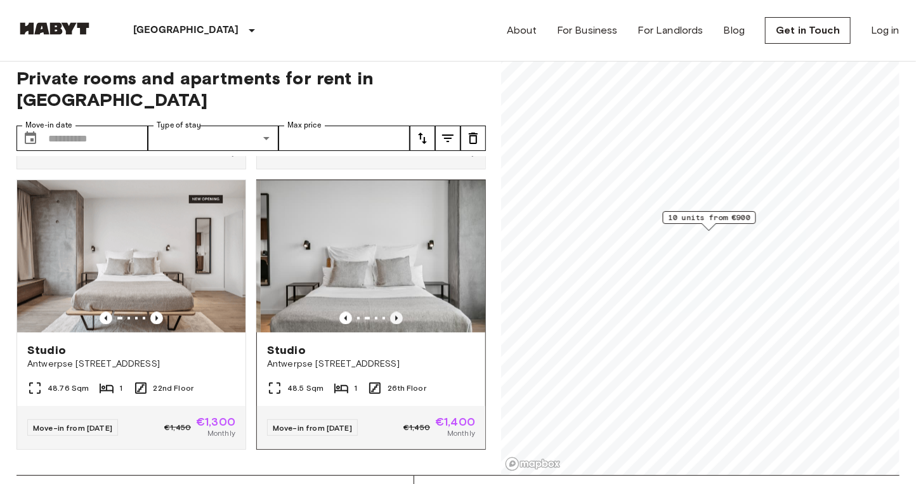
click at [392, 312] on icon "Previous image" at bounding box center [396, 318] width 13 height 13
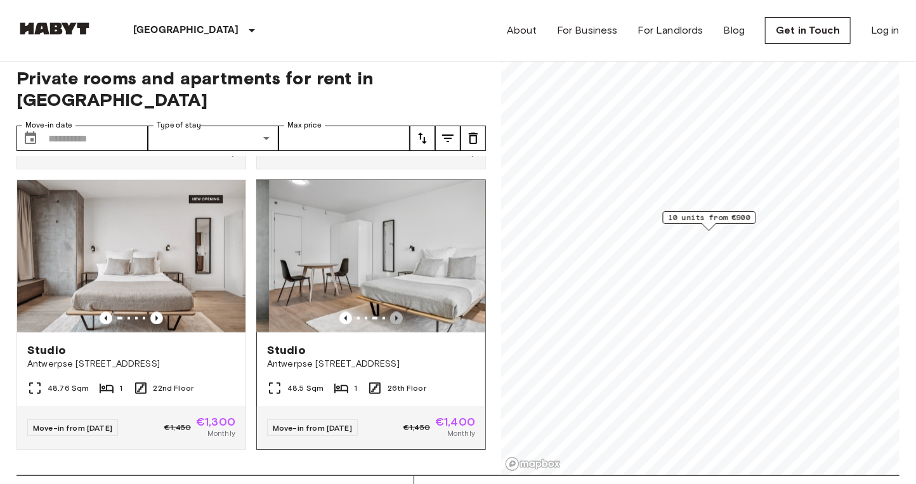
click at [392, 312] on icon "Previous image" at bounding box center [396, 318] width 13 height 13
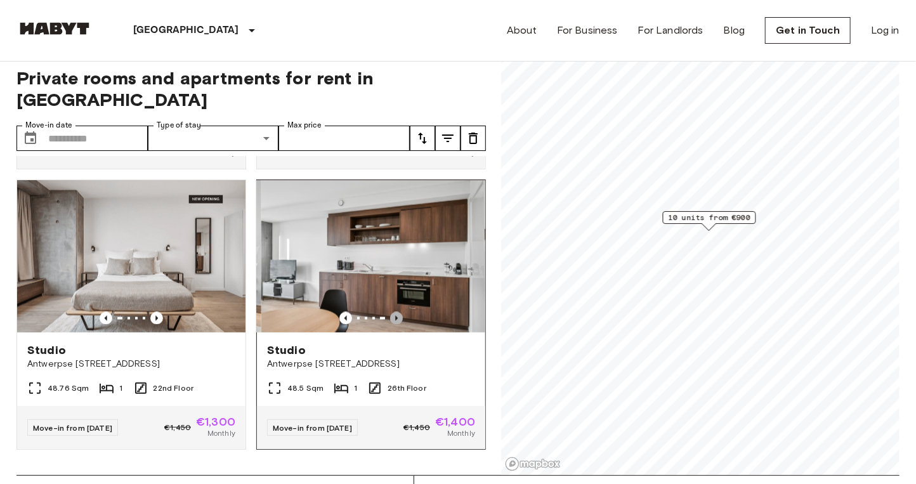
click at [392, 312] on icon "Previous image" at bounding box center [396, 318] width 13 height 13
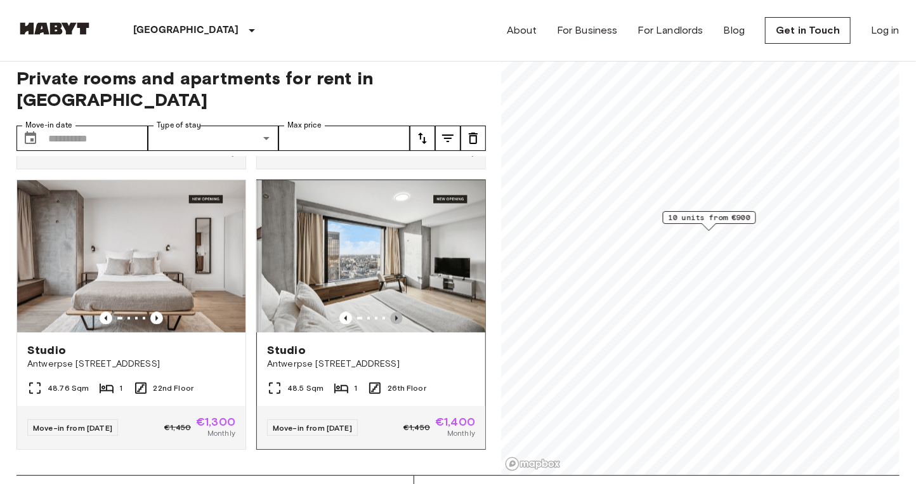
click at [392, 312] on icon "Previous image" at bounding box center [396, 318] width 13 height 13
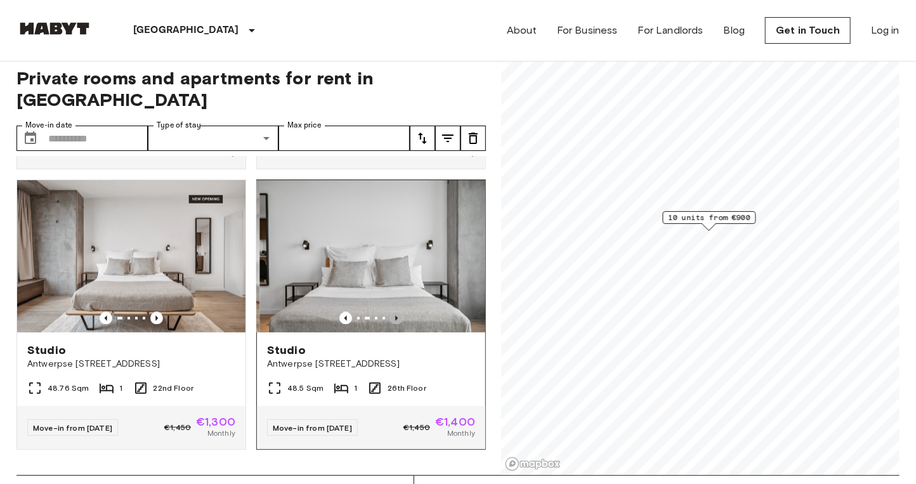
click at [392, 312] on icon "Previous image" at bounding box center [396, 318] width 13 height 13
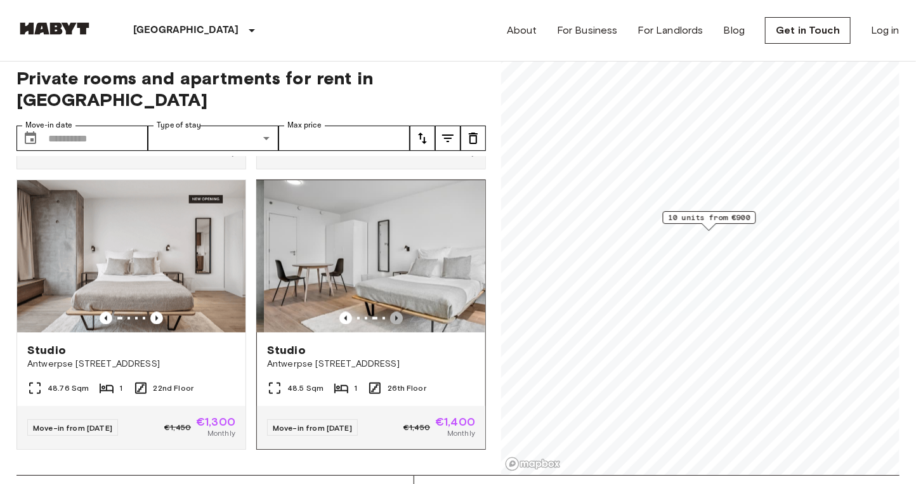
click at [392, 312] on icon "Previous image" at bounding box center [396, 318] width 13 height 13
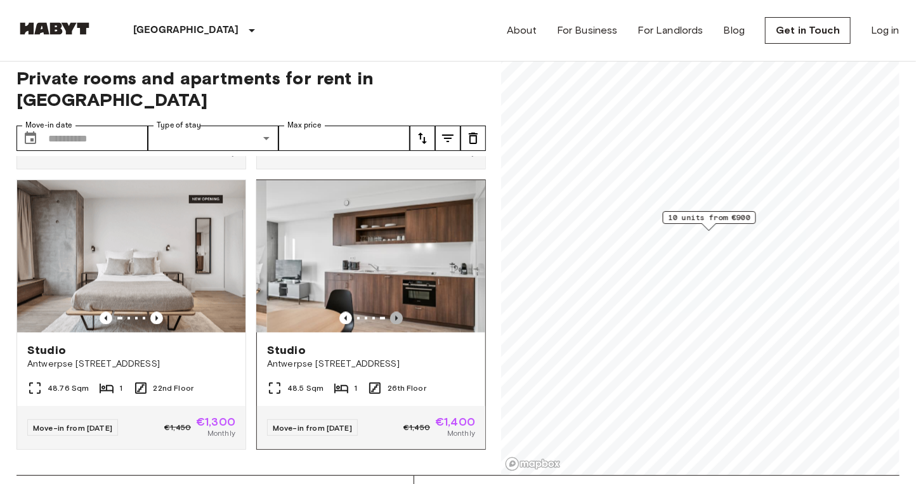
click at [392, 312] on icon "Previous image" at bounding box center [396, 318] width 13 height 13
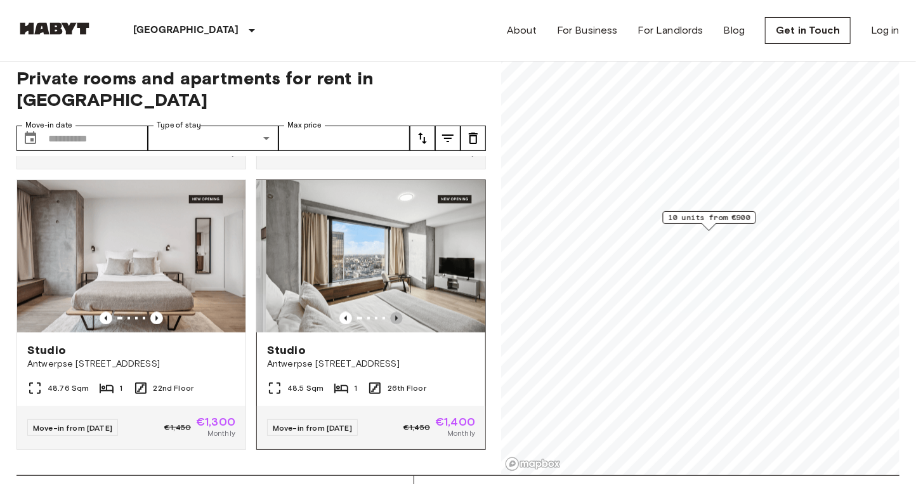
click at [392, 312] on icon "Previous image" at bounding box center [396, 318] width 13 height 13
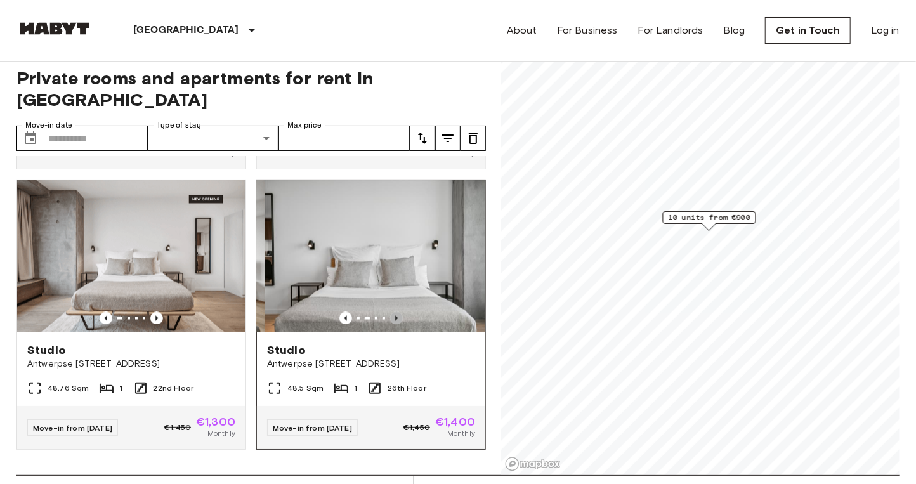
click at [392, 312] on icon "Previous image" at bounding box center [396, 318] width 13 height 13
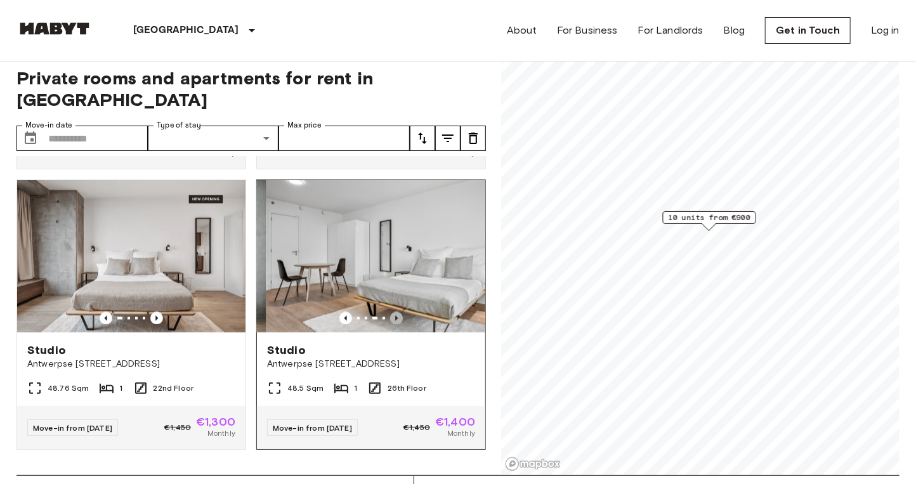
click at [392, 312] on icon "Previous image" at bounding box center [396, 318] width 13 height 13
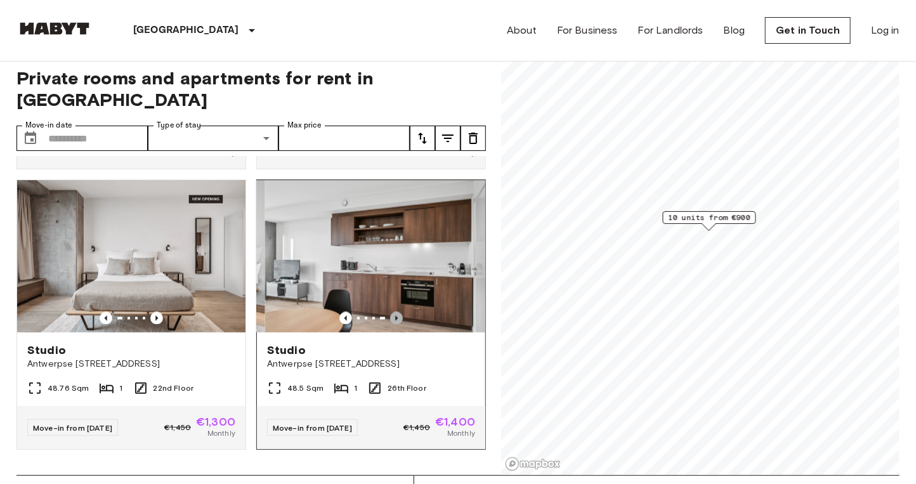
click at [392, 312] on icon "Previous image" at bounding box center [396, 318] width 13 height 13
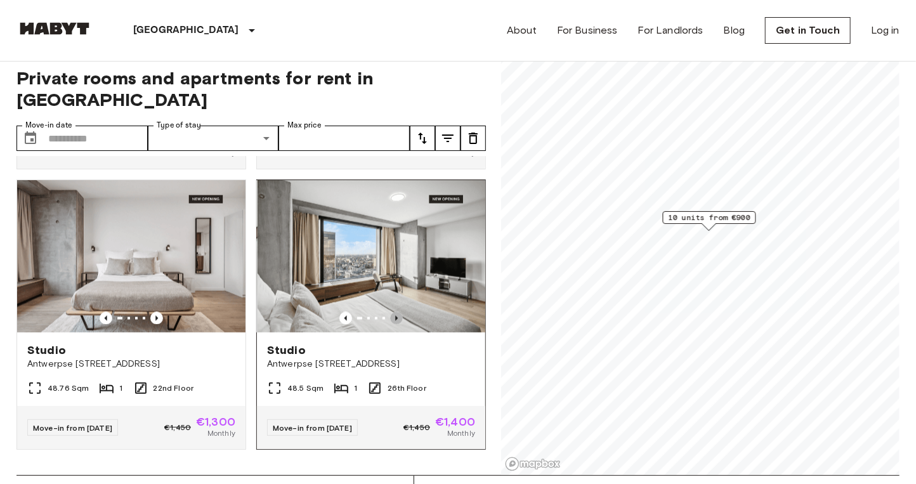
click at [392, 312] on icon "Previous image" at bounding box center [396, 318] width 13 height 13
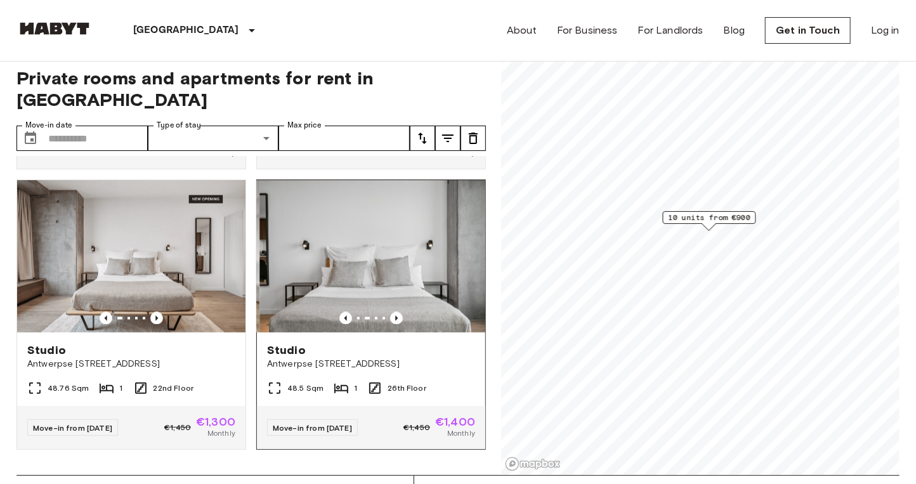
click at [404, 223] on img at bounding box center [374, 256] width 228 height 152
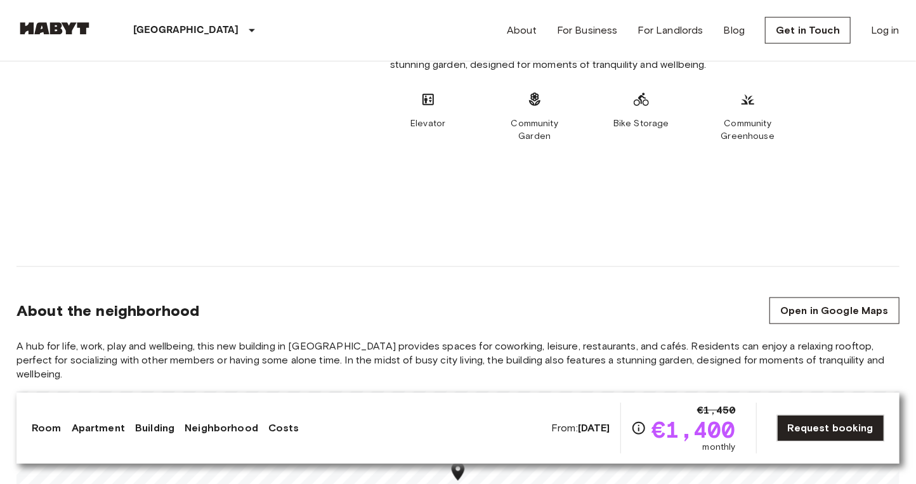
scroll to position [853, 0]
